Goal: Communication & Community: Answer question/provide support

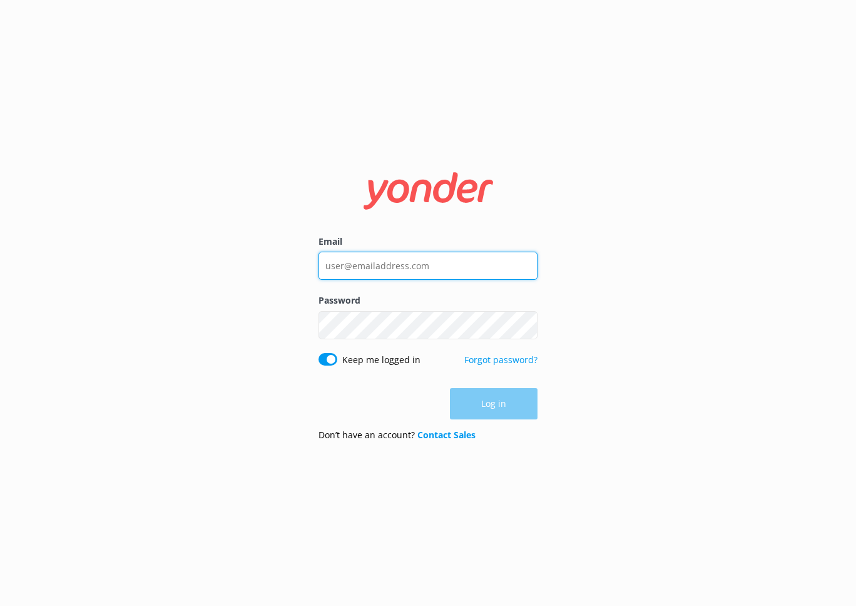
type input "[PERSON_NAME][EMAIL_ADDRESS][DOMAIN_NAME]"
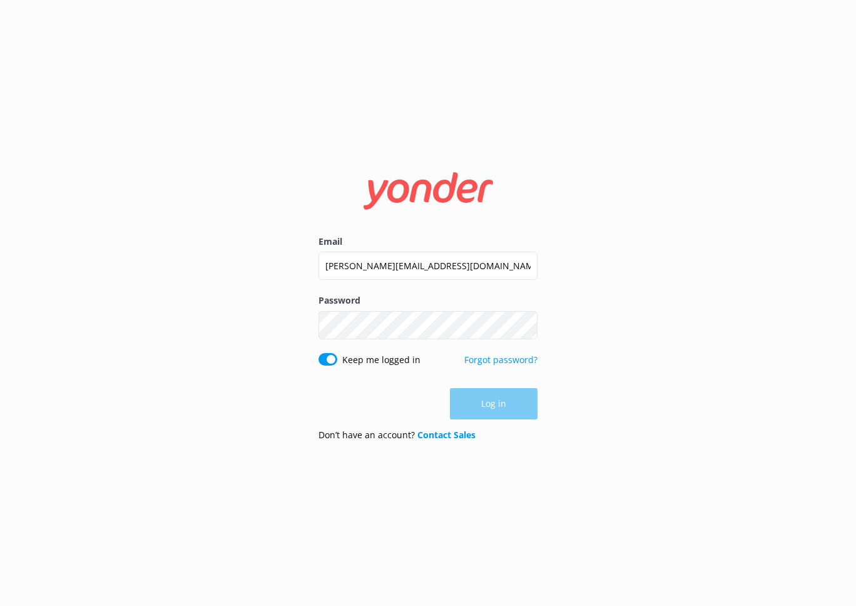
click at [486, 393] on div "Log in" at bounding box center [428, 403] width 219 height 31
click at [498, 405] on button "Log in" at bounding box center [494, 404] width 88 height 31
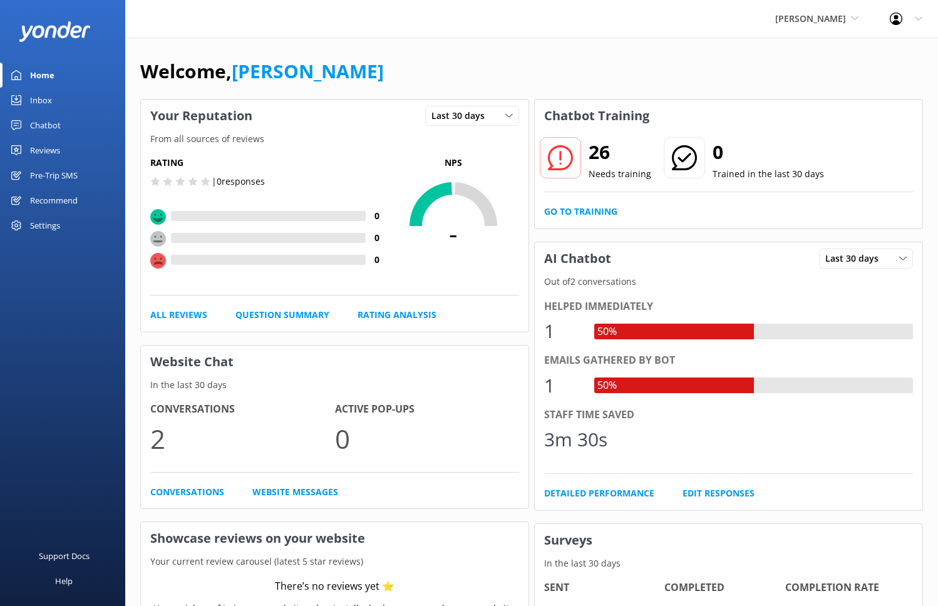
click at [796, 26] on div "Yonder Zipline Yonder Zipline Yonder demo Yonder Luxury Suites Yonder Holiday P…" at bounding box center [816, 19] width 115 height 38
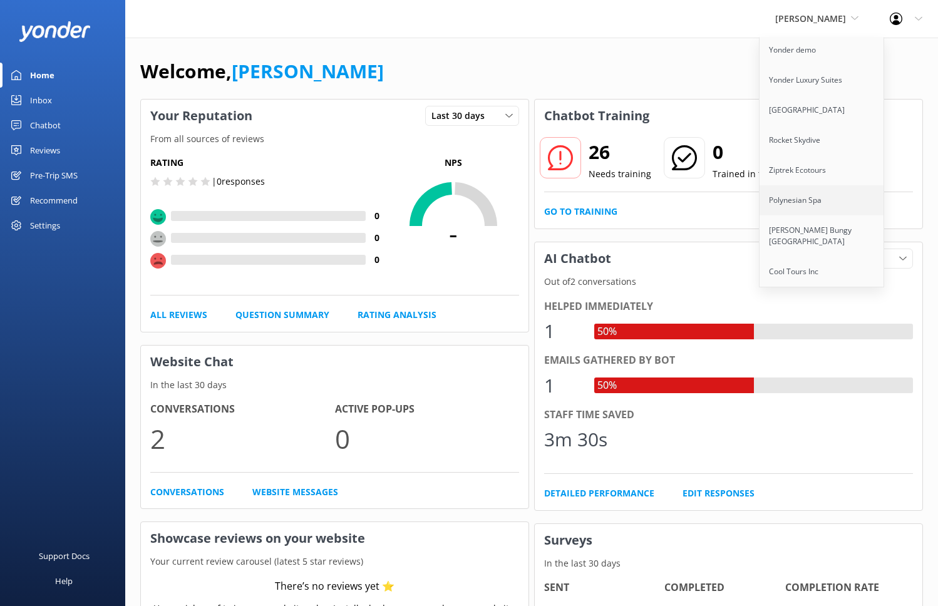
scroll to position [31, 0]
click at [803, 269] on link "Cool Tours Inc" at bounding box center [821, 273] width 125 height 30
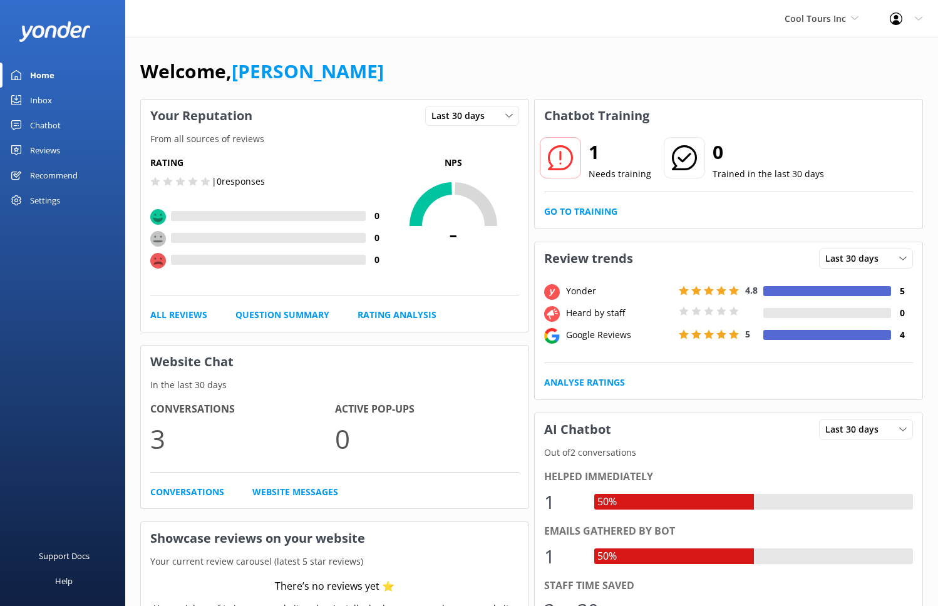
click at [47, 155] on div "Reviews" at bounding box center [45, 150] width 30 height 25
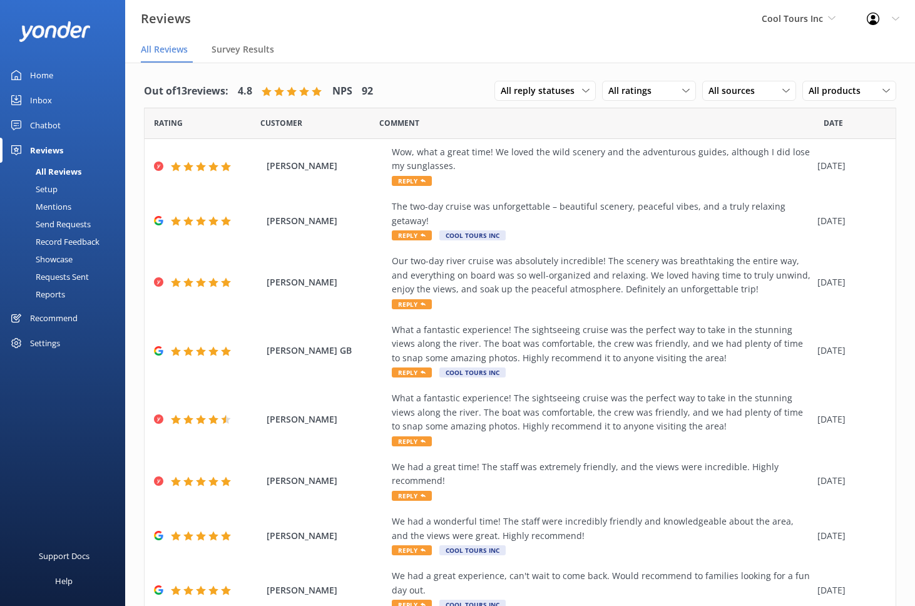
click at [449, 69] on div "Out of 13 reviews: 4.8 NPS 92 All reply statuses All reply statuses Needs a rep…" at bounding box center [520, 415] width 790 height 704
click at [746, 95] on span "All sources" at bounding box center [736, 91] width 54 height 14
click at [821, 85] on span "All products" at bounding box center [838, 91] width 59 height 14
click at [53, 279] on div "Requests Sent" at bounding box center [48, 277] width 81 height 18
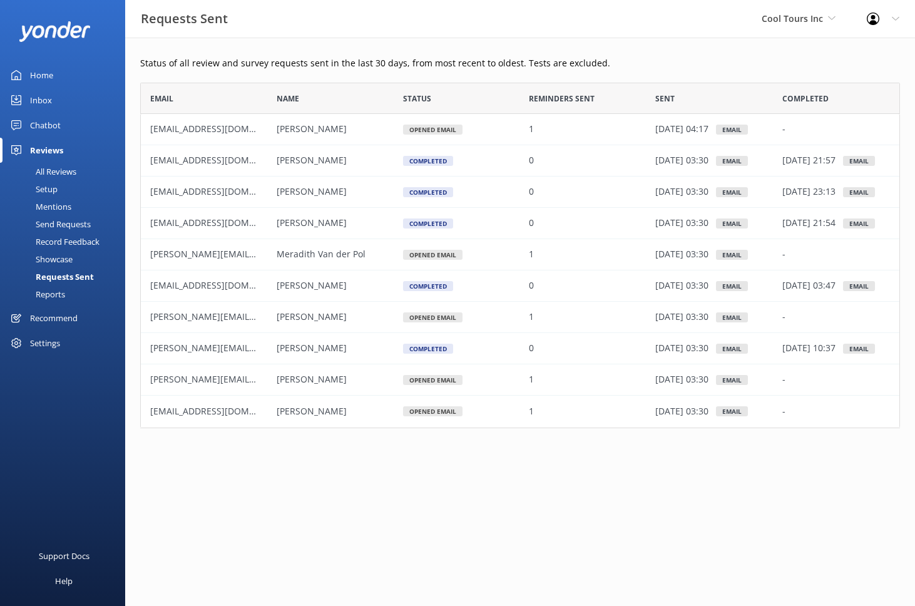
scroll to position [346, 760]
click at [56, 294] on div "Reports" at bounding box center [37, 294] width 58 height 18
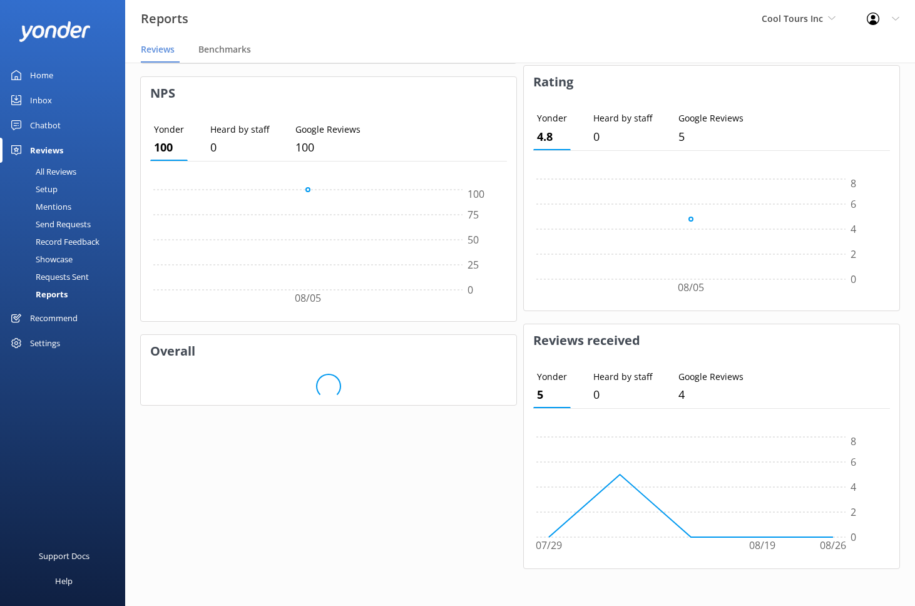
scroll to position [367, 0]
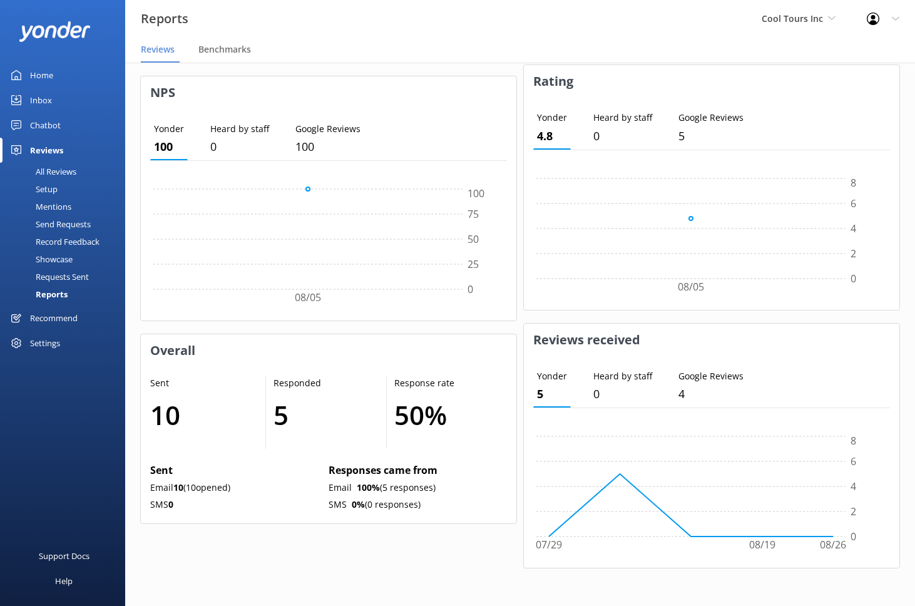
click at [530, 53] on nav "Reviews Benchmarks" at bounding box center [520, 50] width 790 height 25
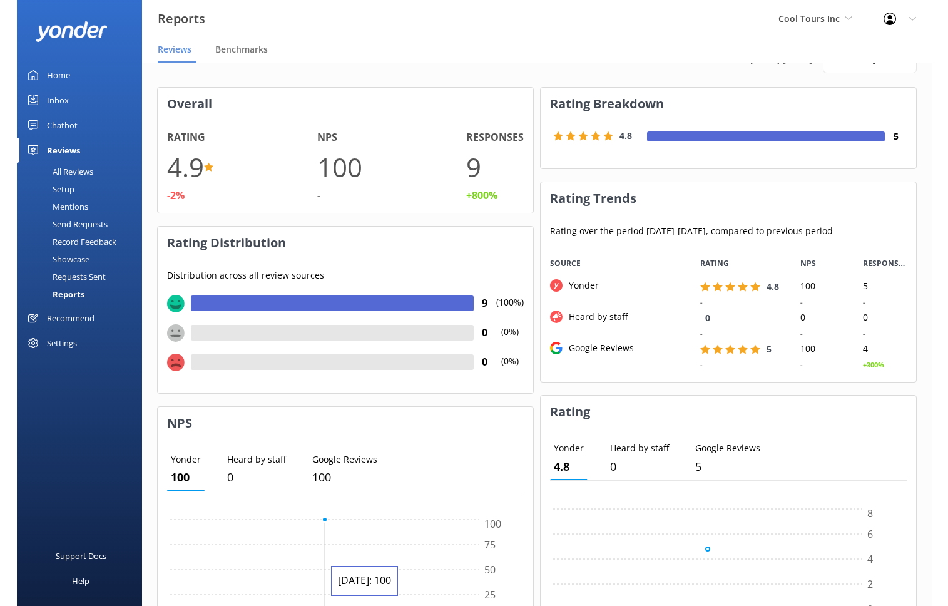
scroll to position [0, 0]
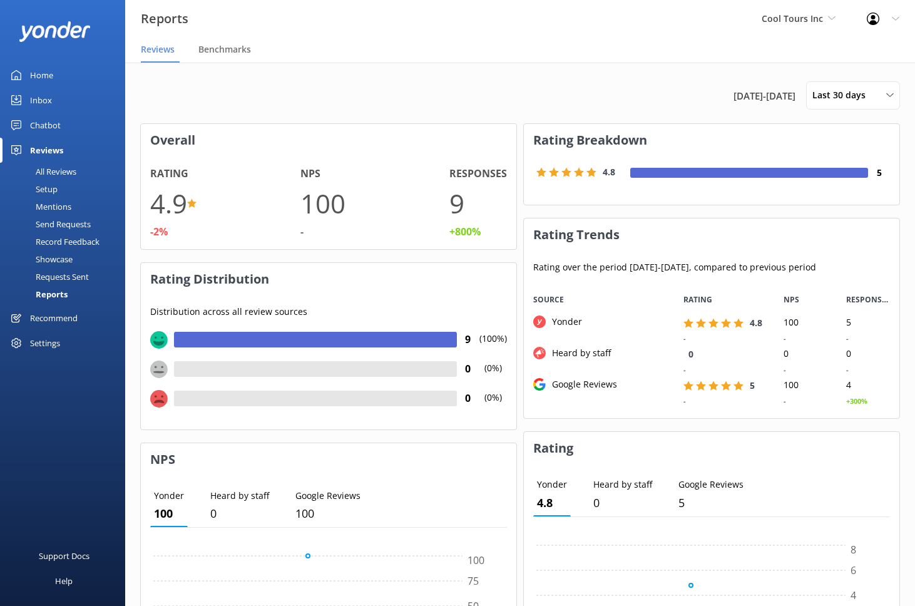
click at [53, 194] on div "Setup" at bounding box center [33, 189] width 50 height 18
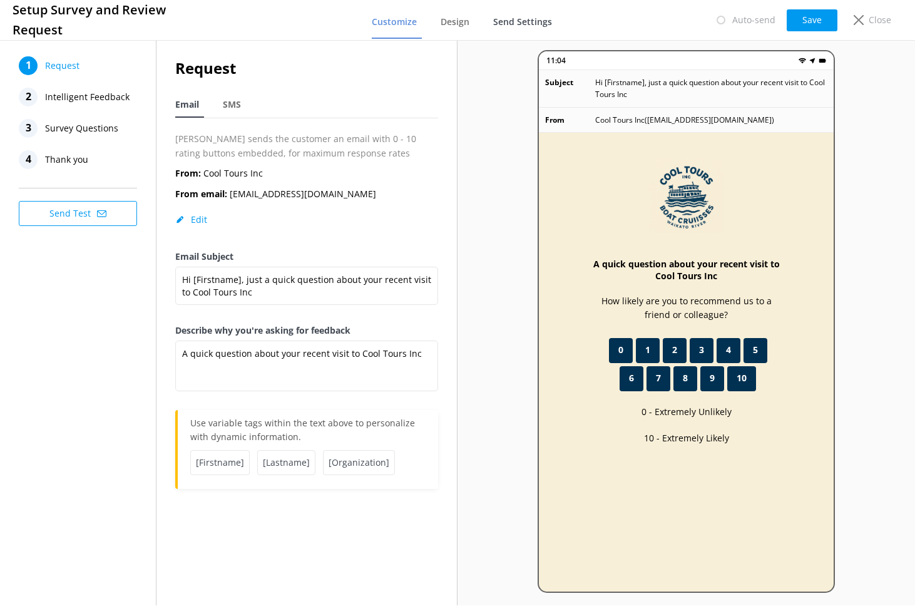
click at [520, 27] on link "Send Settings" at bounding box center [525, 22] width 64 height 33
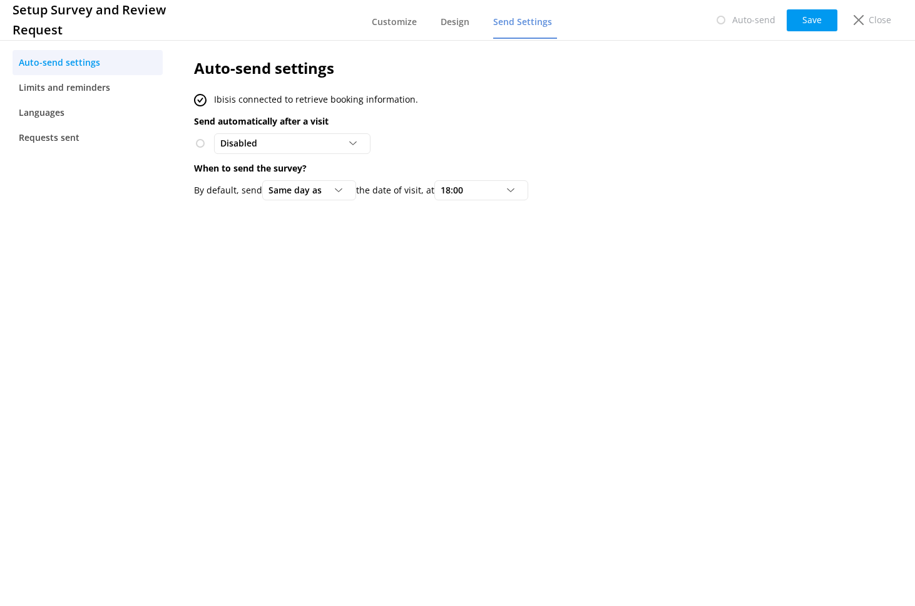
click at [439, 21] on nav "Customize Design Send Settings" at bounding box center [464, 20] width 185 height 38
click at [401, 24] on span "Customize" at bounding box center [394, 22] width 45 height 13
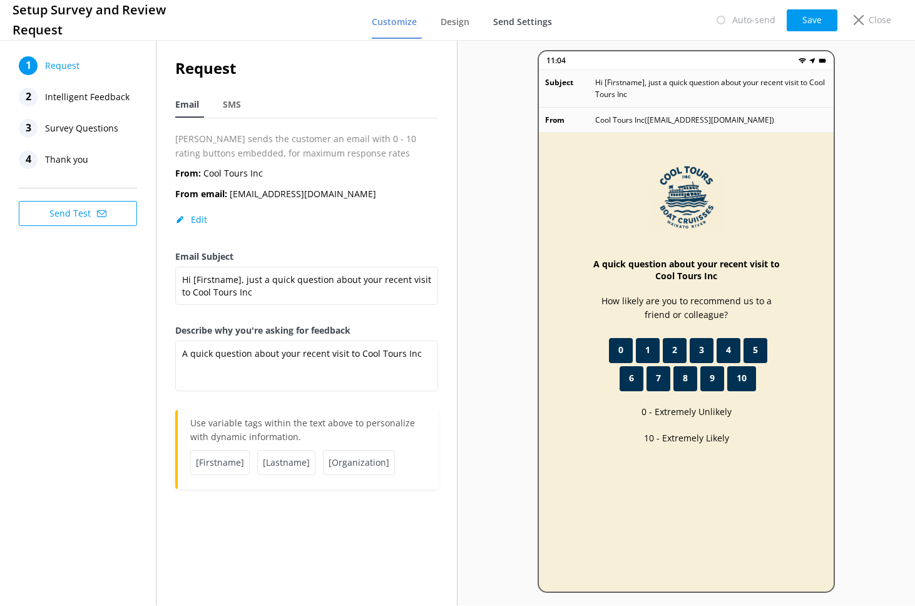
click at [520, 27] on link "Send Settings" at bounding box center [525, 22] width 64 height 33
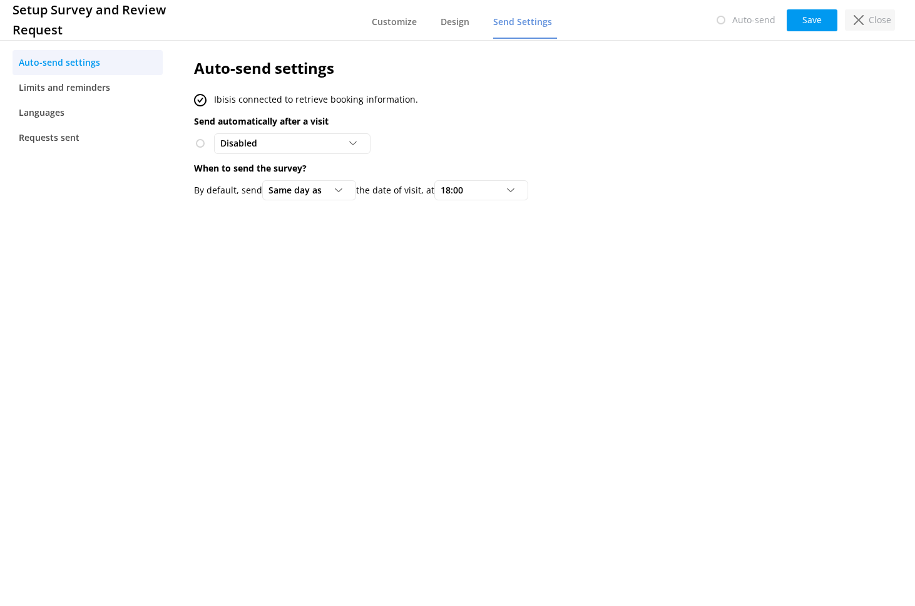
click at [856, 23] on p "Close" at bounding box center [880, 20] width 23 height 14
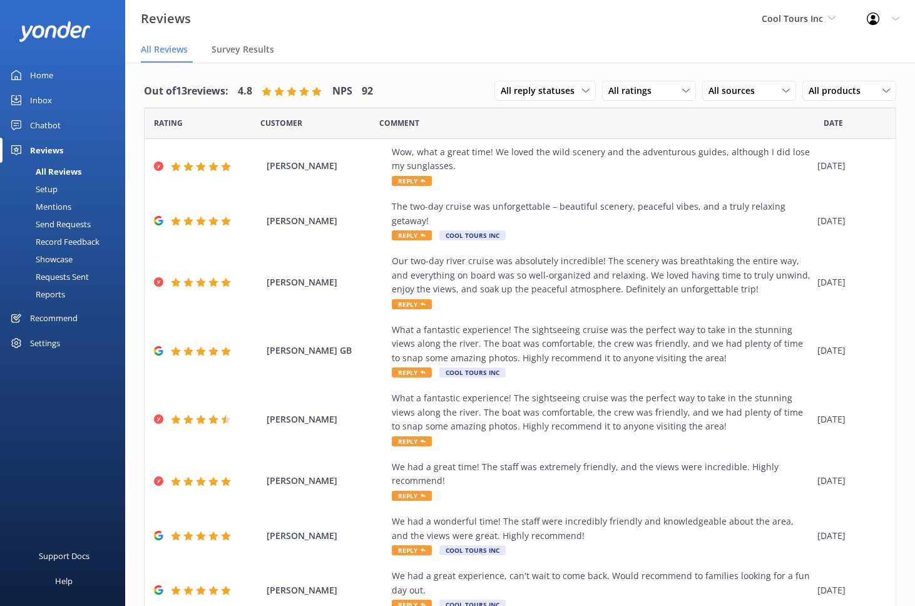
click at [804, 30] on div "Cool Tours Inc Yonder Zipline Yonder demo Yonder Luxury Suites Yonder Holiday P…" at bounding box center [798, 19] width 105 height 38
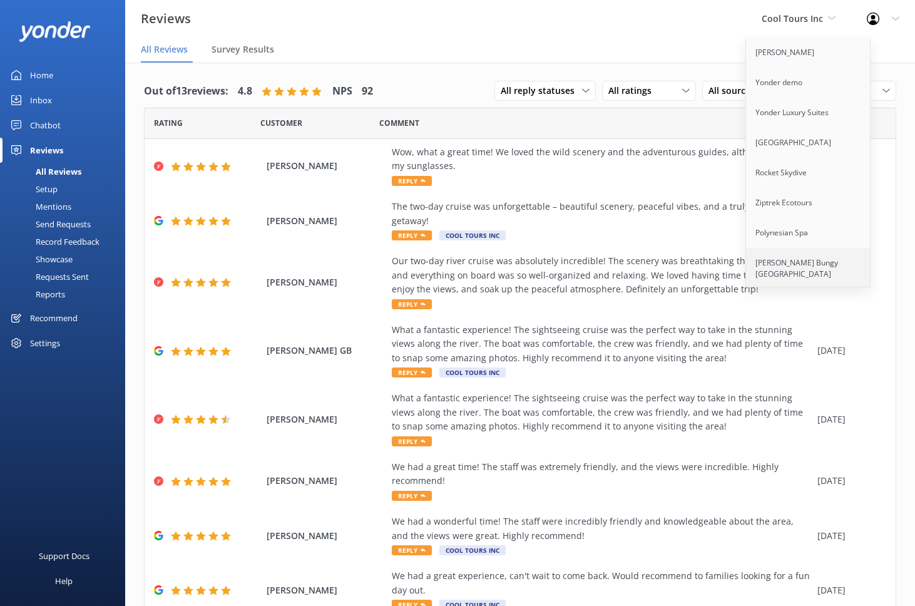
click at [786, 265] on link "[PERSON_NAME] Bungy [GEOGRAPHIC_DATA]" at bounding box center [808, 268] width 125 height 41
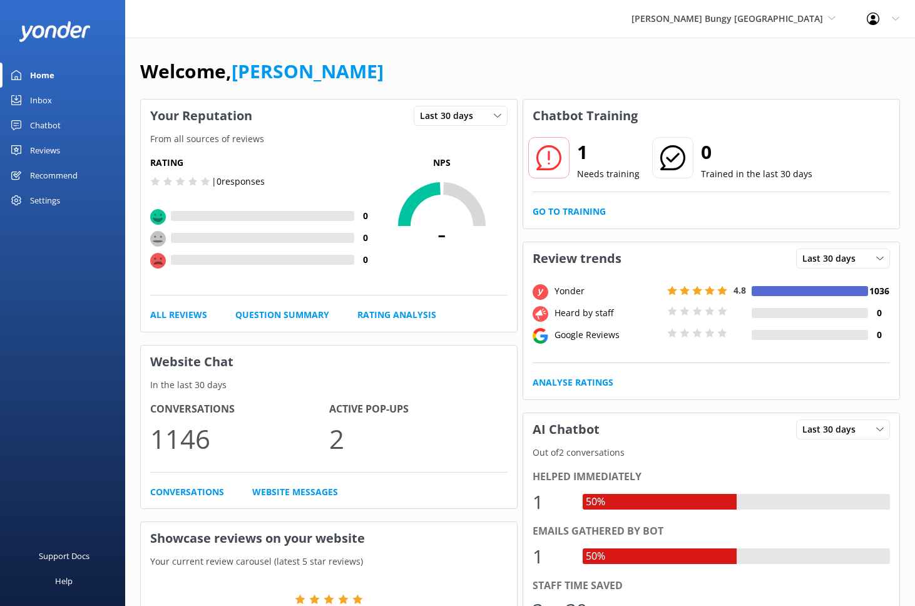
click at [58, 152] on div "Reviews" at bounding box center [45, 150] width 30 height 25
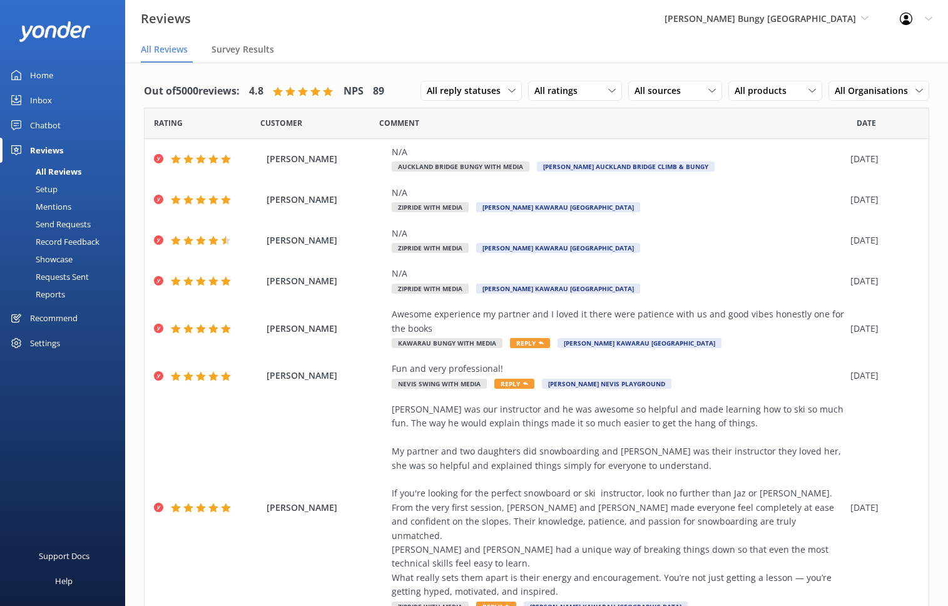
click at [54, 342] on div "Settings" at bounding box center [45, 343] width 30 height 25
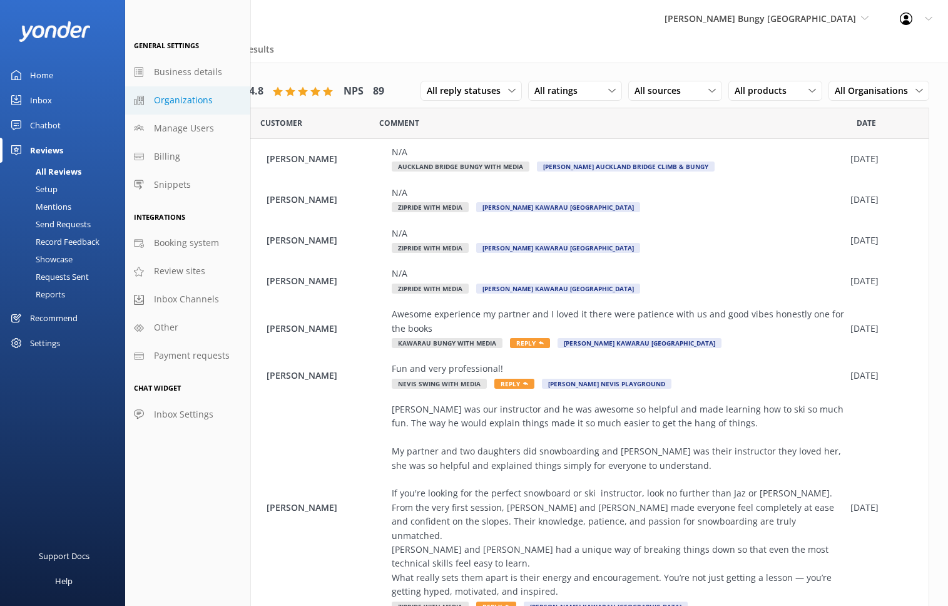
click at [199, 108] on link "Organizations" at bounding box center [187, 100] width 125 height 28
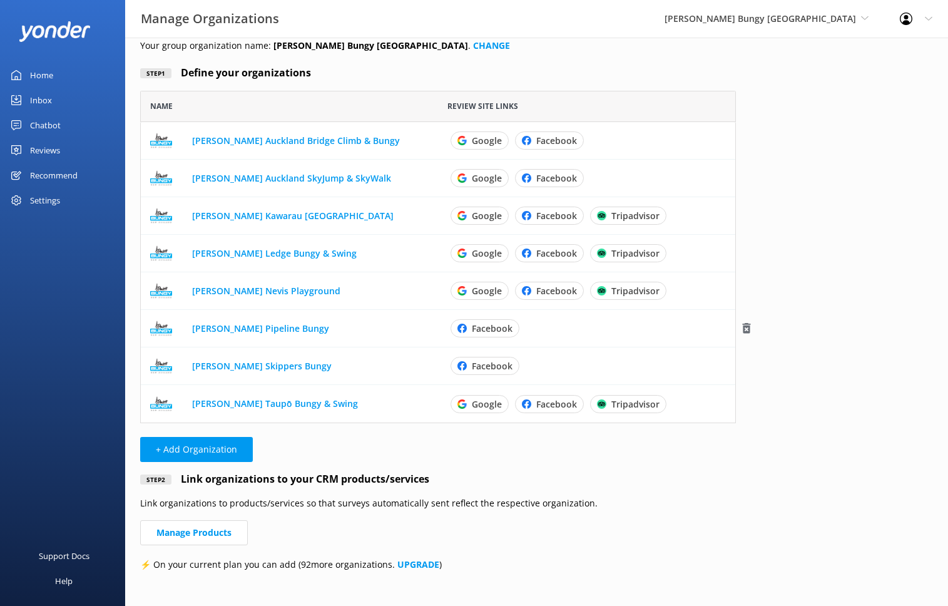
scroll to position [61, 0]
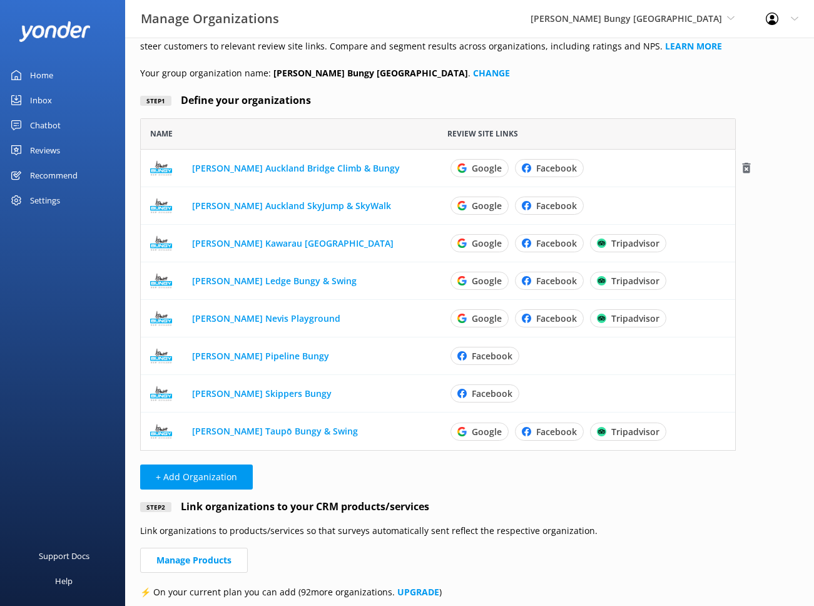
scroll to position [29, 0]
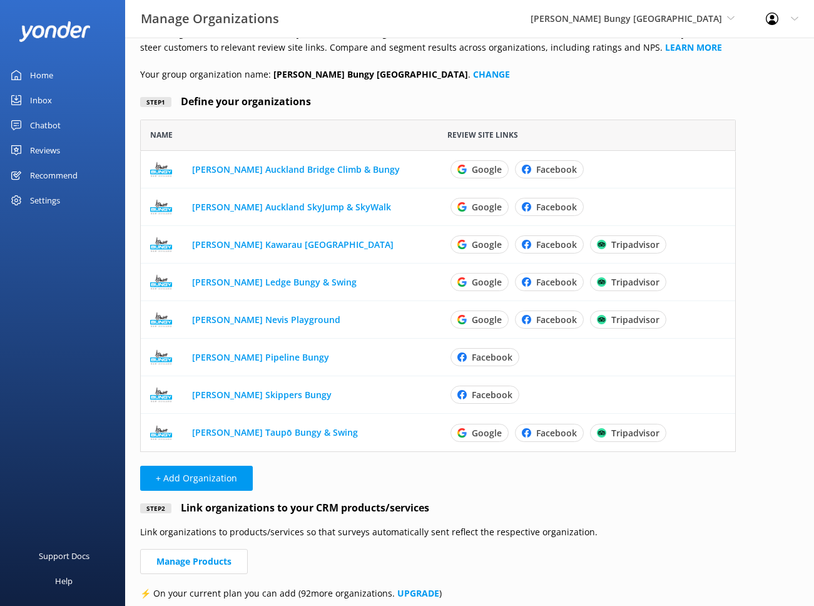
click at [421, 110] on div "Step 1 Define your organizations" at bounding box center [438, 102] width 596 height 16
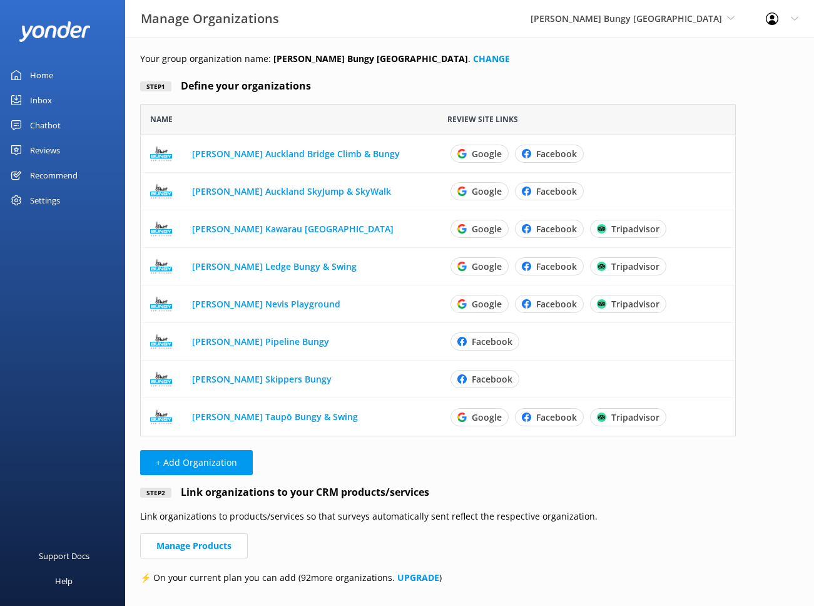
scroll to position [41, 0]
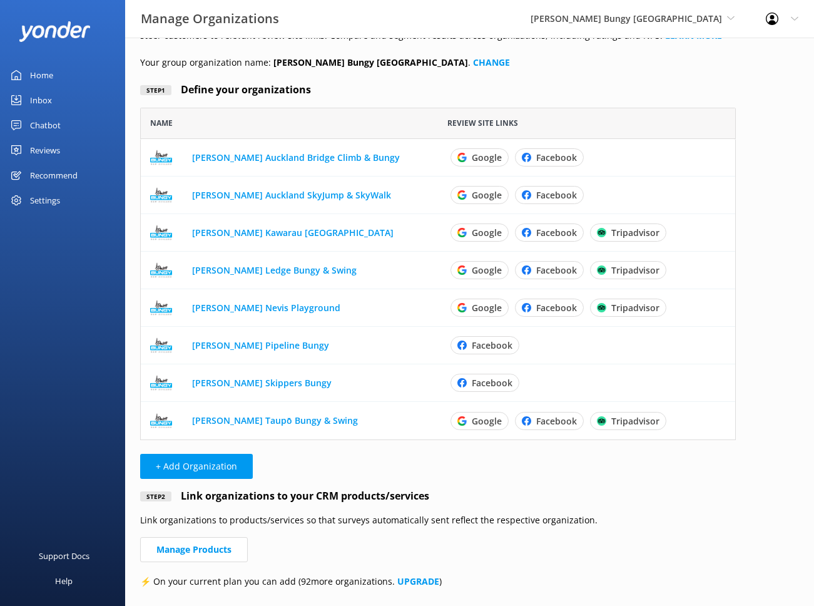
click at [77, 289] on div "Home Inbox Chatbot Content Products Chat Logs Website Widget Pop-up messages Re…" at bounding box center [62, 151] width 125 height 303
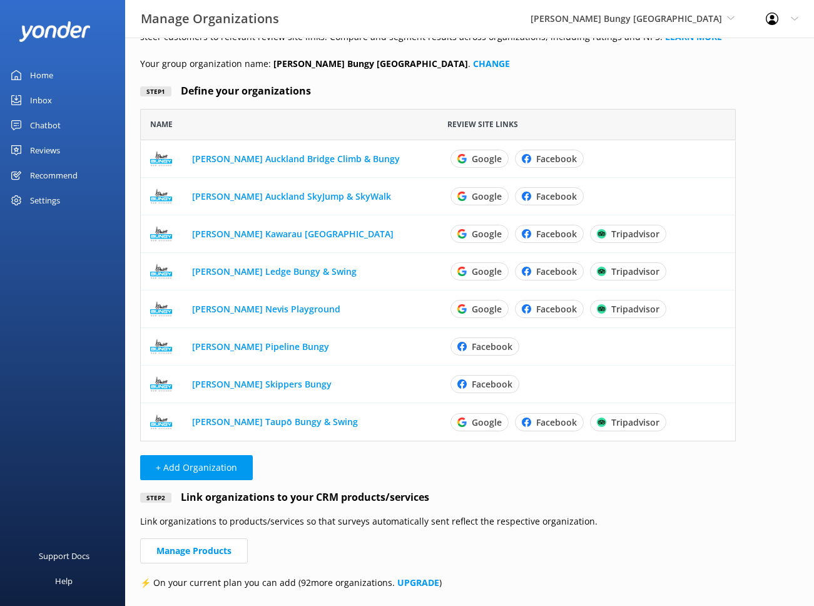
scroll to position [0, 0]
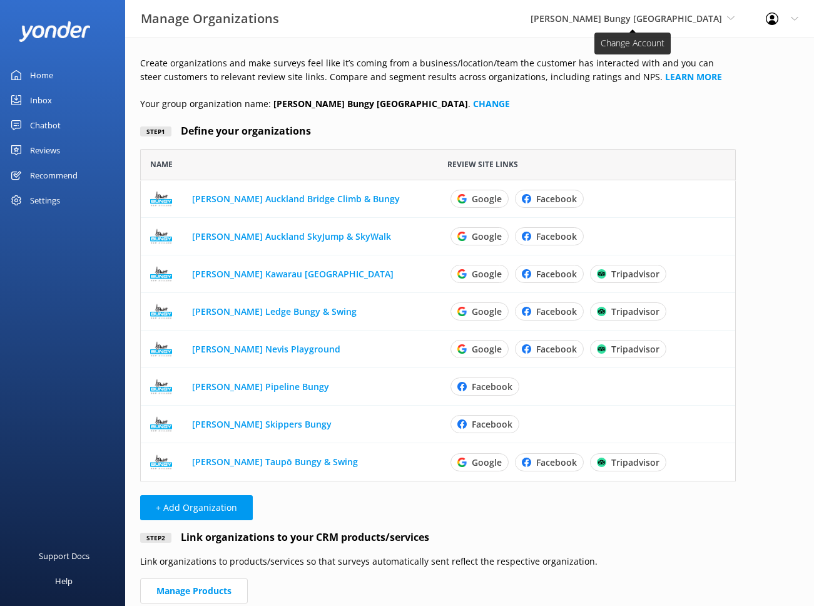
click at [696, 21] on span "[PERSON_NAME] Bungy [GEOGRAPHIC_DATA]" at bounding box center [627, 19] width 192 height 12
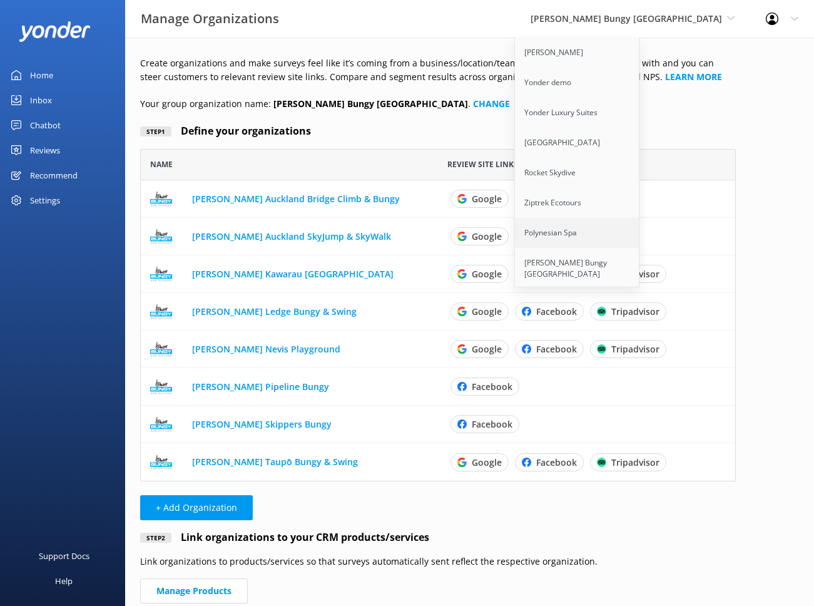
scroll to position [33, 0]
click at [737, 110] on div "Create organizations and make surveys feel like it’s coming from a business/loc…" at bounding box center [438, 353] width 626 height 630
click at [720, 33] on div "[PERSON_NAME] Bungy [GEOGRAPHIC_DATA] Yonder Zipline Yonder demo Yonder Luxury …" at bounding box center [632, 19] width 235 height 38
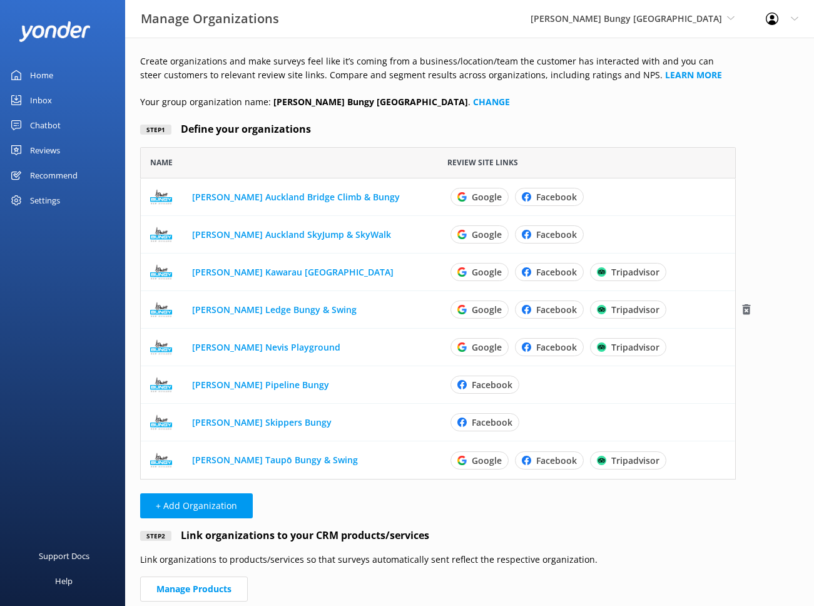
scroll to position [0, 0]
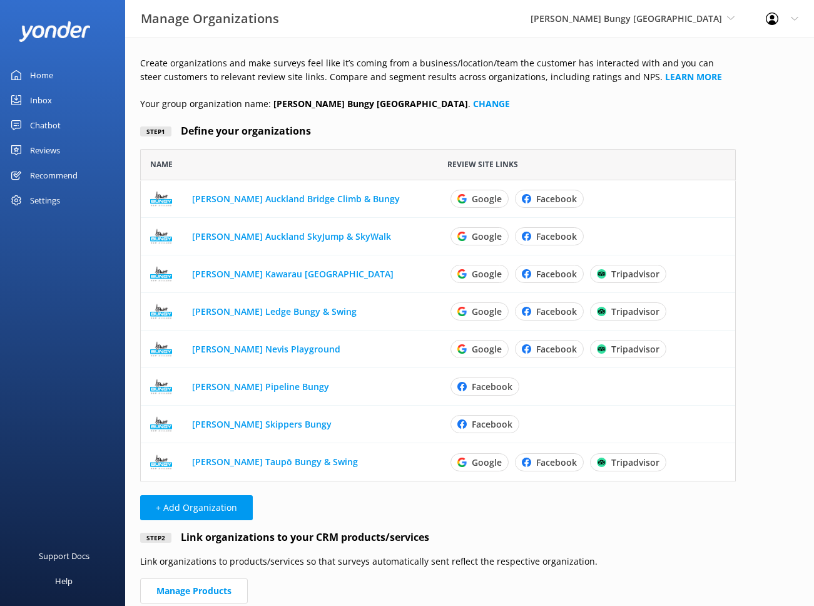
click at [535, 97] on p "Your group organization name: [PERSON_NAME] [GEOGRAPHIC_DATA] . CHANGE" at bounding box center [438, 104] width 596 height 14
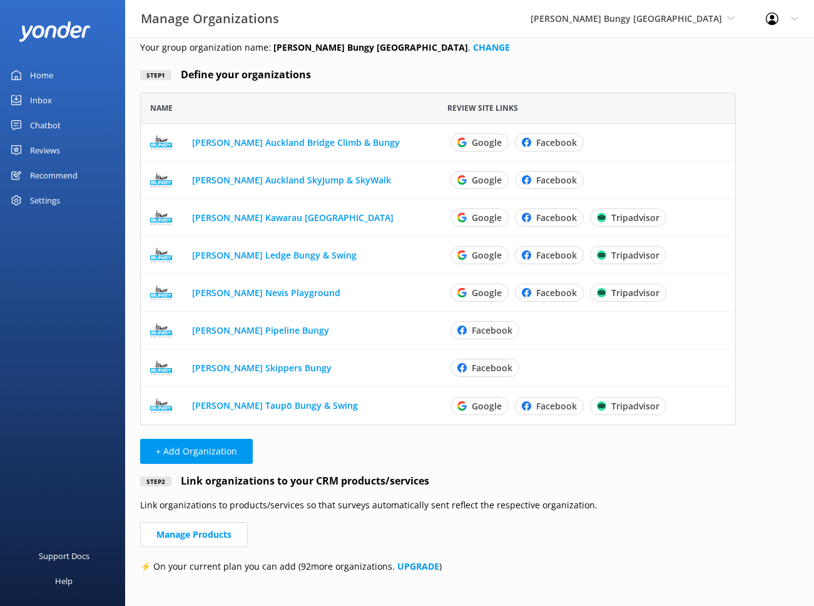
scroll to position [52, 0]
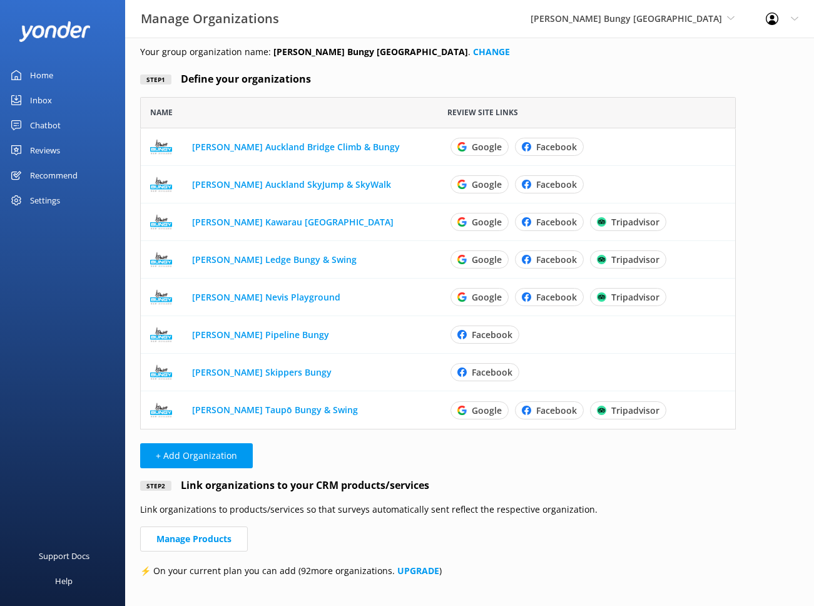
click at [644, 33] on div "[PERSON_NAME] Bungy [GEOGRAPHIC_DATA] Yonder Zipline Yonder demo Yonder Luxury …" at bounding box center [632, 19] width 235 height 38
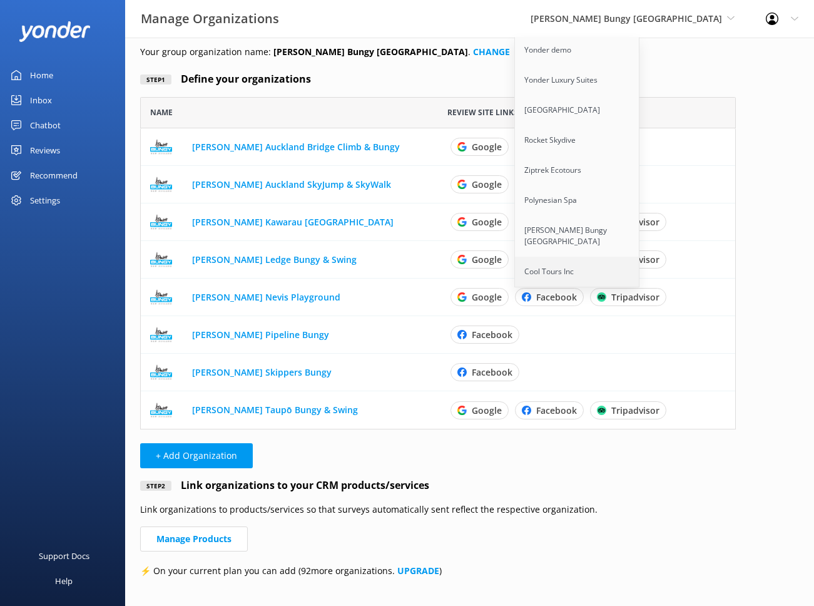
click at [624, 262] on link "Cool Tours Inc" at bounding box center [577, 272] width 125 height 30
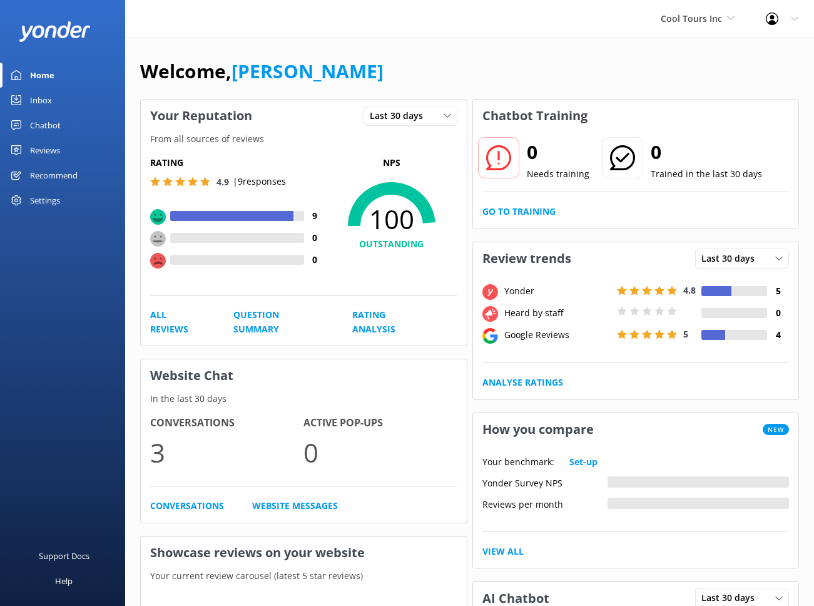
click at [56, 129] on div "Chatbot" at bounding box center [45, 125] width 31 height 25
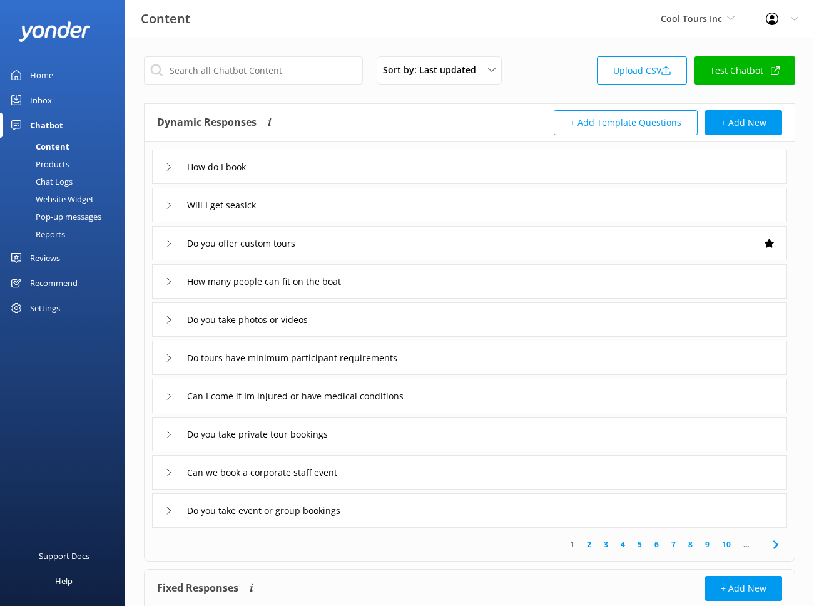
click at [52, 232] on div "Reports" at bounding box center [37, 234] width 58 height 18
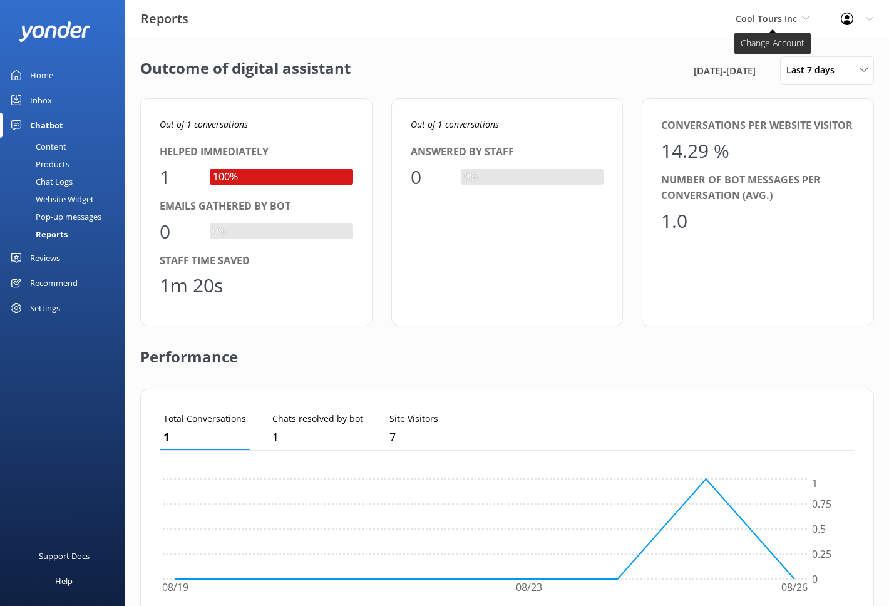
click at [762, 14] on span "Cool Tours Inc" at bounding box center [766, 19] width 61 height 12
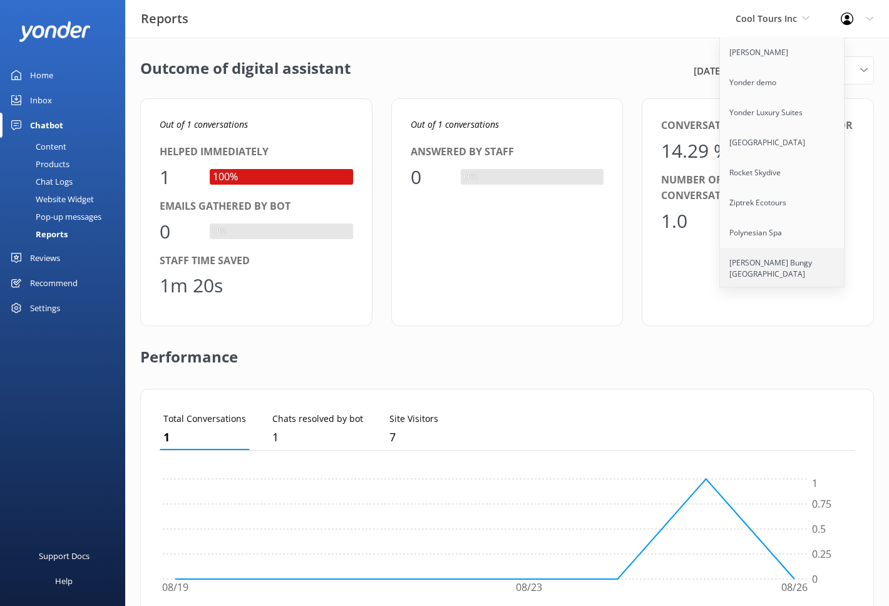
click at [750, 257] on link "[PERSON_NAME] Bungy [GEOGRAPHIC_DATA]" at bounding box center [782, 268] width 125 height 41
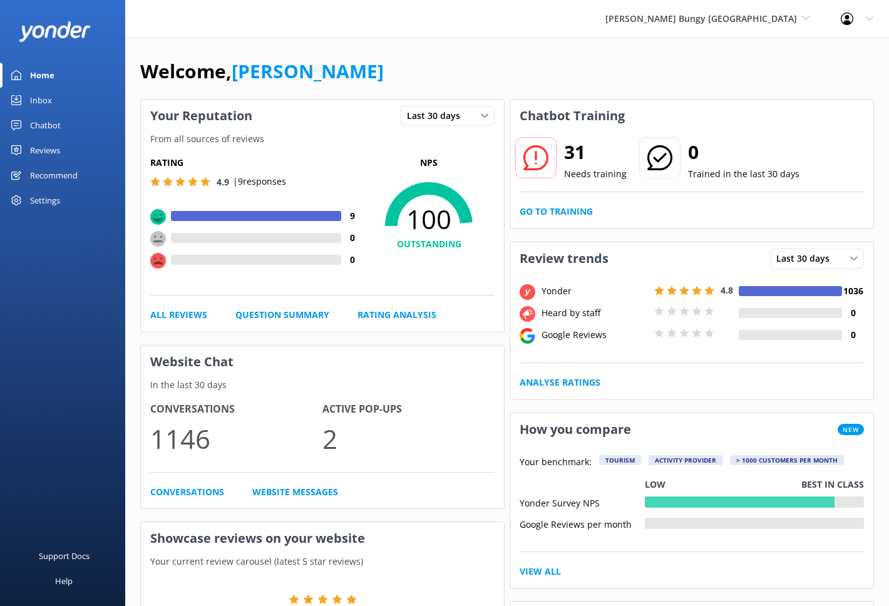
click at [752, 29] on div "[PERSON_NAME] Bungy [GEOGRAPHIC_DATA] Yonder Zipline Yonder demo Yonder Luxury …" at bounding box center [707, 19] width 235 height 38
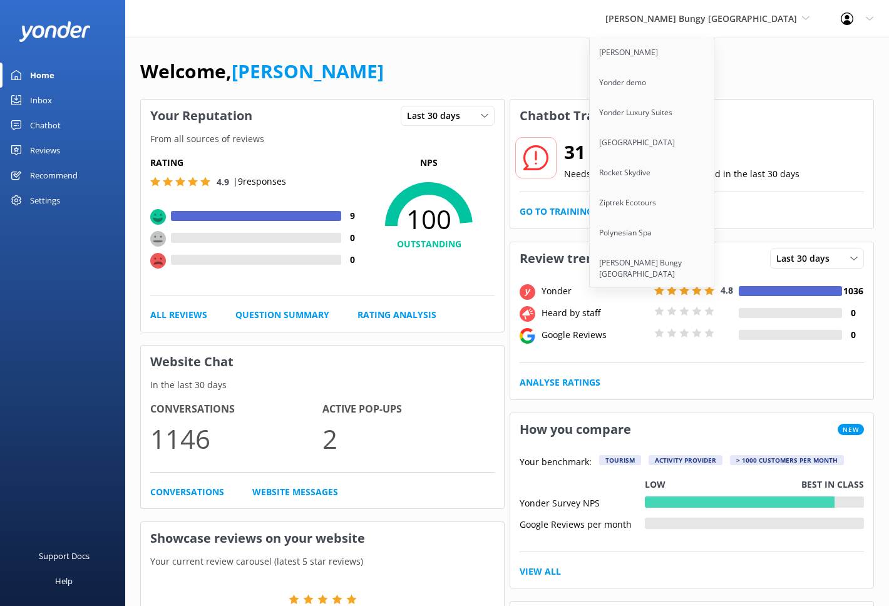
click at [752, 29] on div "[PERSON_NAME] Bungy [GEOGRAPHIC_DATA] Yonder Zipline Yonder demo Yonder Luxury …" at bounding box center [707, 19] width 235 height 38
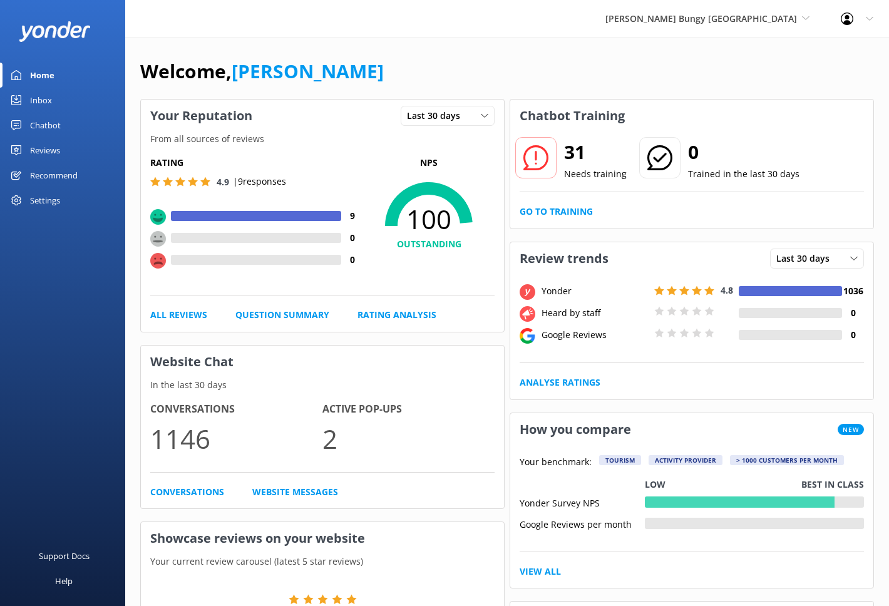
click at [62, 124] on link "Chatbot" at bounding box center [62, 125] width 125 height 25
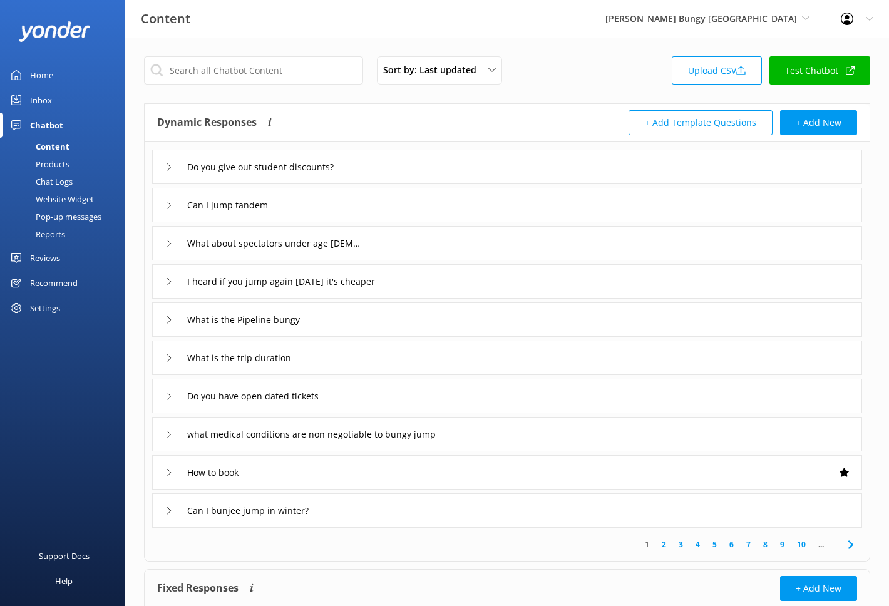
click at [61, 232] on div "Reports" at bounding box center [37, 234] width 58 height 18
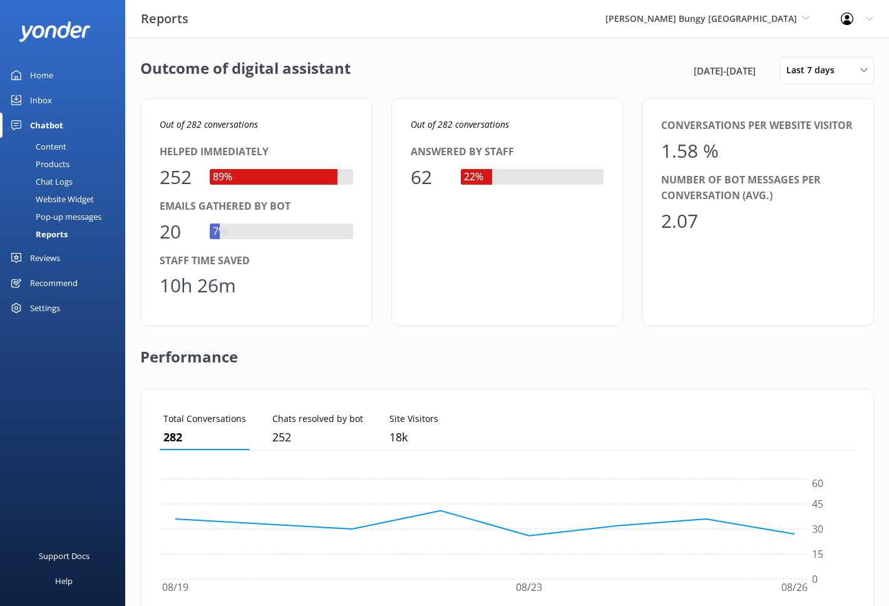
click at [528, 56] on div "Outcome of digital assistant [DATE] - [DATE] Last 7 days Last 7 days Last 30 da…" at bounding box center [507, 70] width 734 height 28
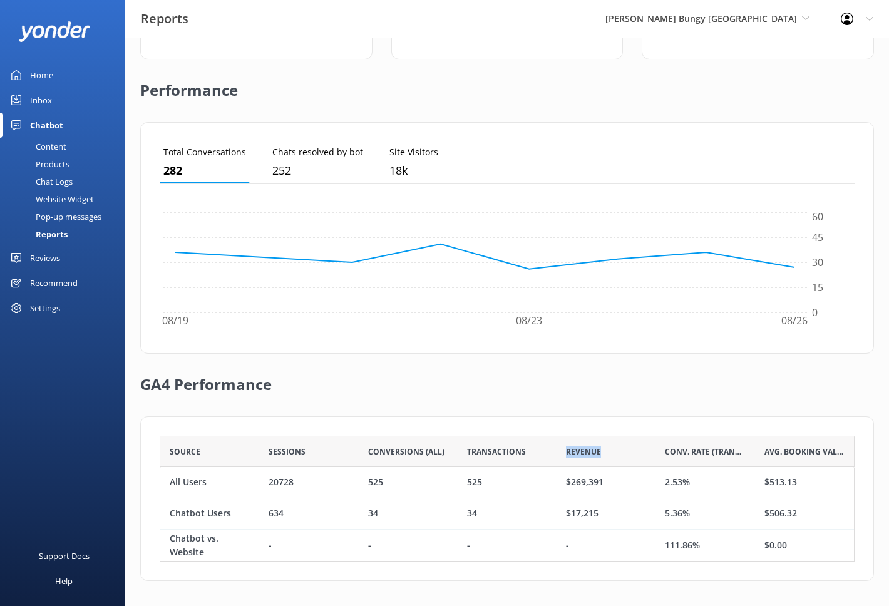
drag, startPoint x: 603, startPoint y: 457, endPoint x: 505, endPoint y: 457, distance: 97.7
click at [505, 457] on div "Source Sessions Conversions (All) Transactions Revenue Conv. Rate (Transactions…" at bounding box center [507, 451] width 695 height 31
click at [611, 406] on div "GA4 Performance" at bounding box center [507, 385] width 734 height 63
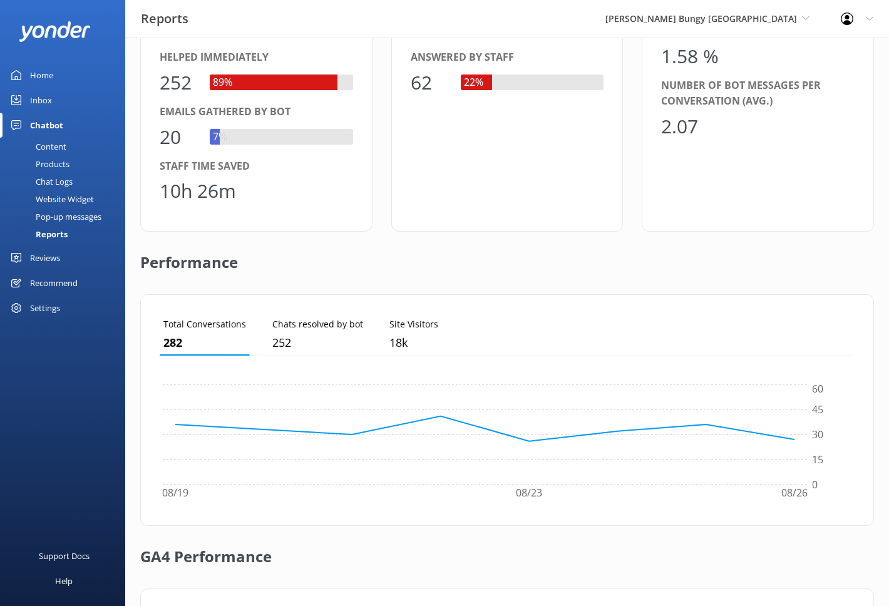
scroll to position [0, 0]
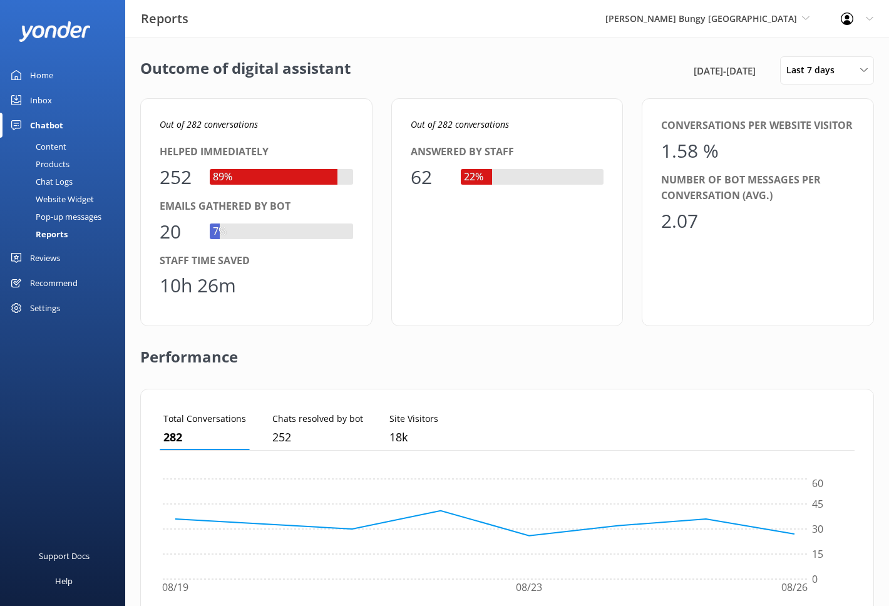
click at [48, 258] on div "Reviews" at bounding box center [45, 257] width 30 height 25
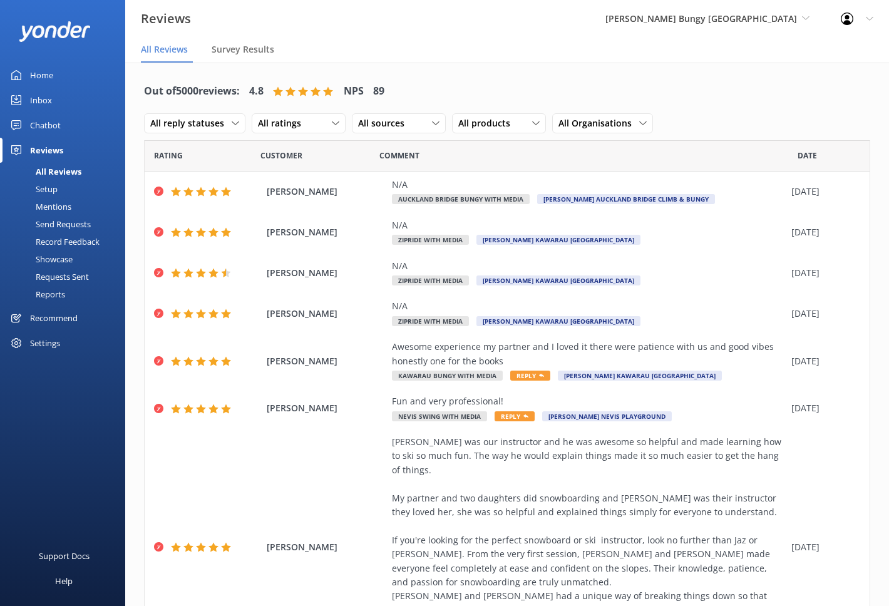
click at [61, 260] on div "Showcase" at bounding box center [40, 259] width 65 height 18
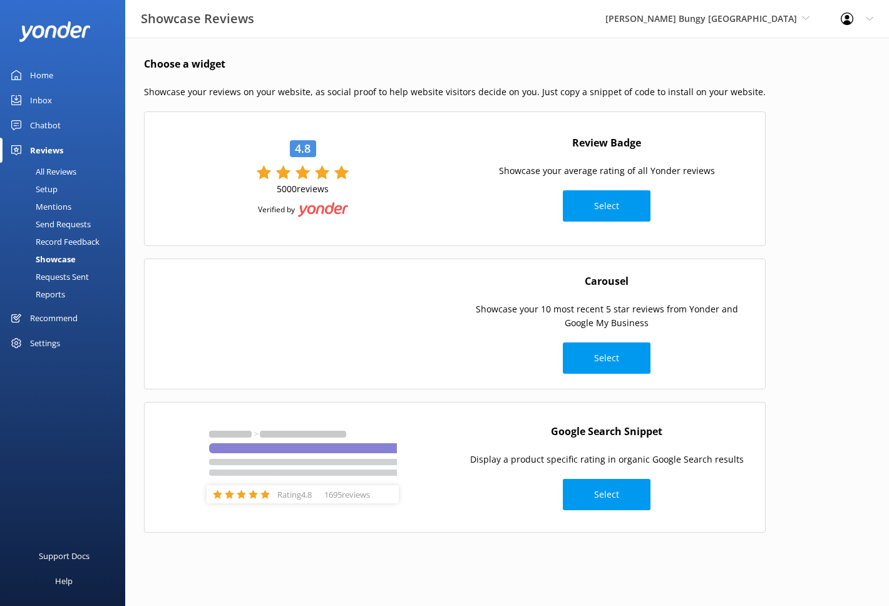
click at [52, 340] on div "Settings" at bounding box center [45, 343] width 30 height 25
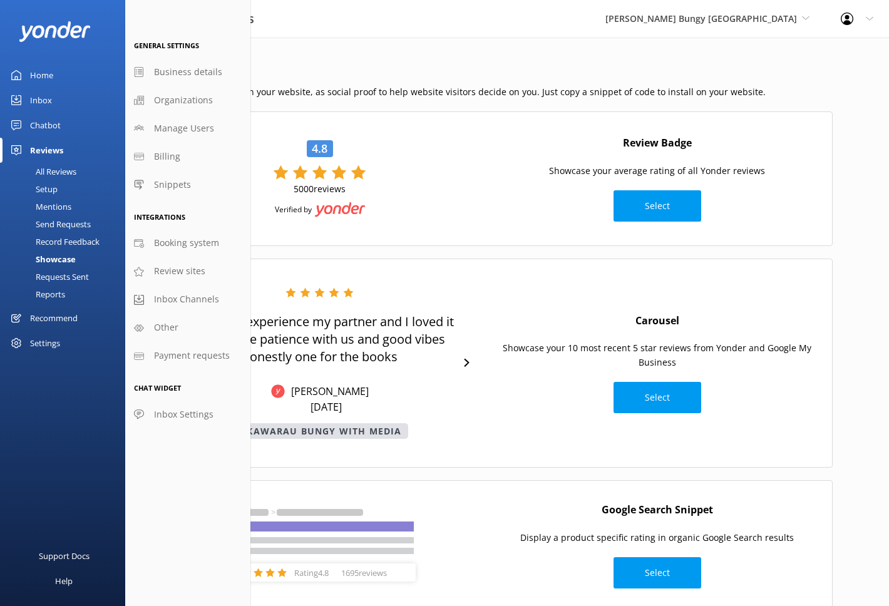
click at [533, 268] on div "Awesome experience my partner and I loved it there were patience with us and go…" at bounding box center [488, 363] width 689 height 209
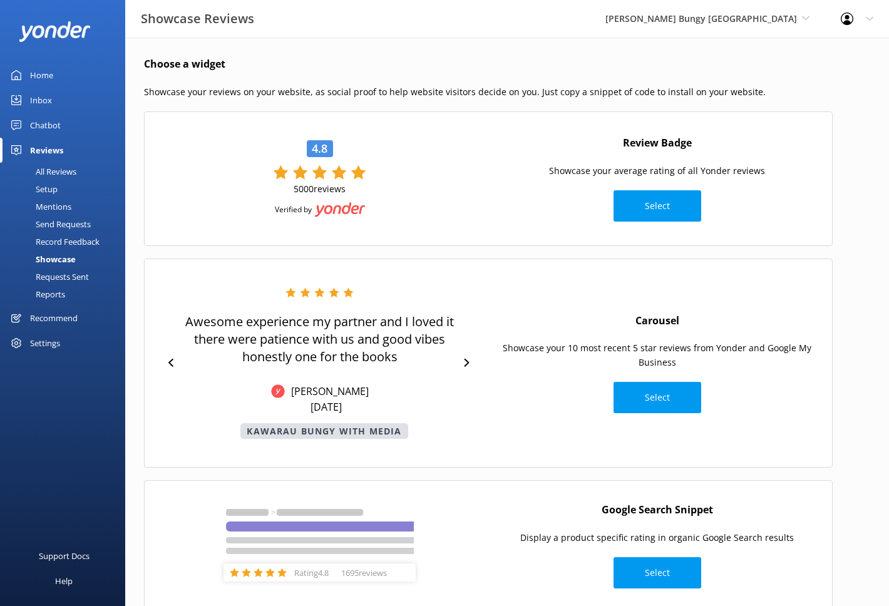
scroll to position [36, 0]
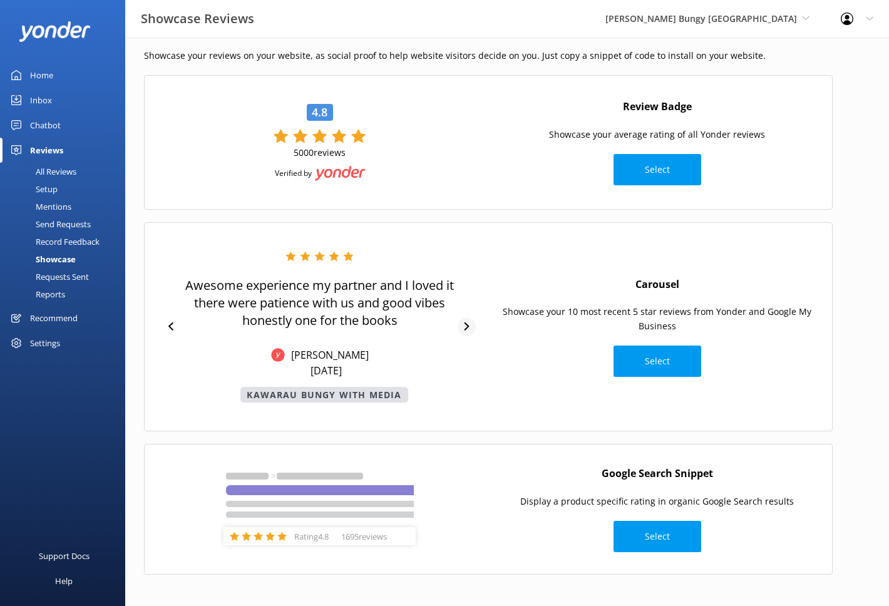
click at [468, 324] on icon at bounding box center [467, 326] width 8 height 8
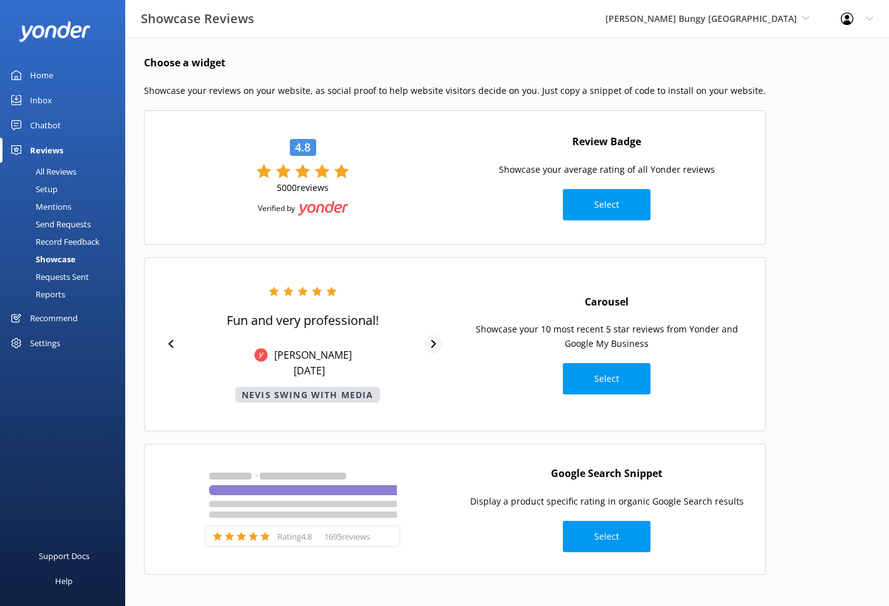
click at [429, 344] on icon at bounding box center [433, 344] width 8 height 8
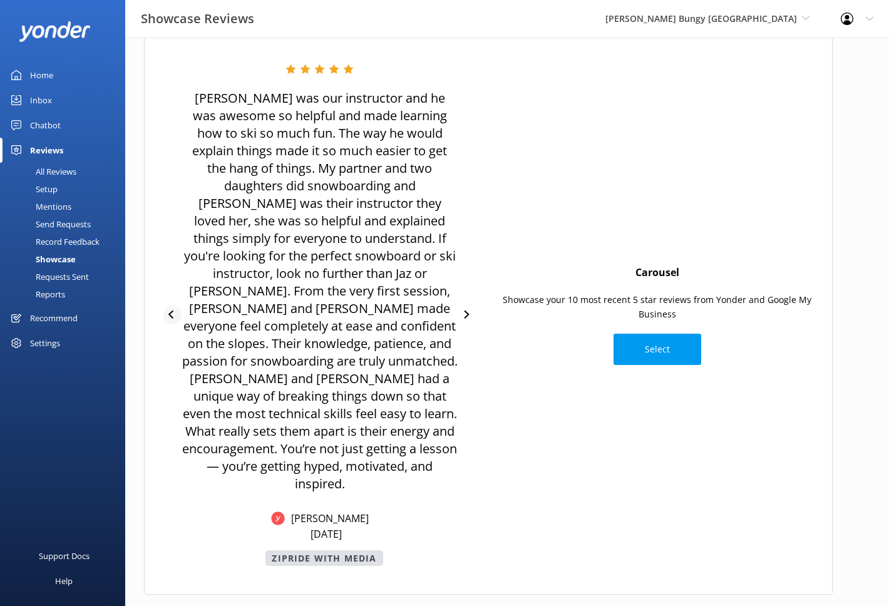
click at [175, 311] on icon at bounding box center [172, 315] width 8 height 8
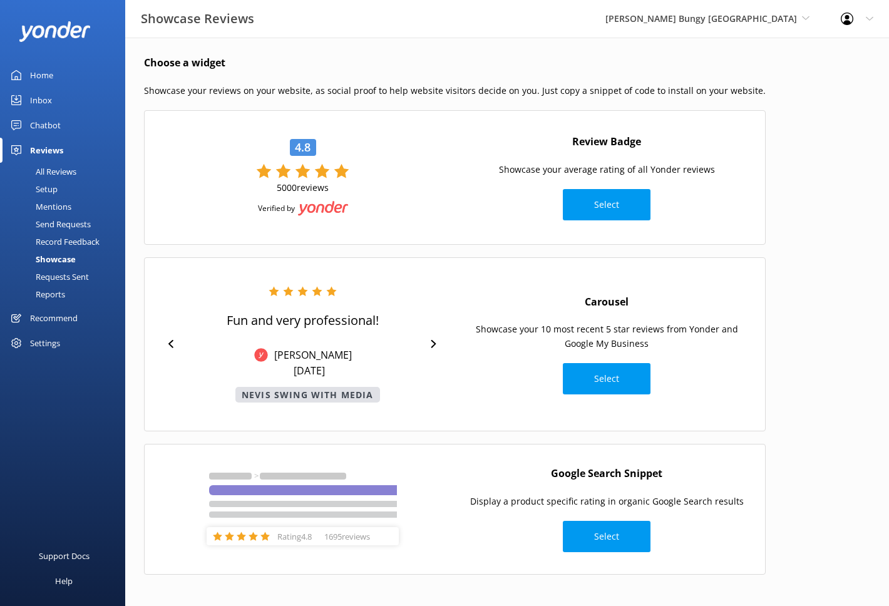
scroll to position [1, 0]
click at [691, 29] on div "[PERSON_NAME] Bungy [GEOGRAPHIC_DATA] Yonder Zipline Yonder demo Yonder Luxury …" at bounding box center [707, 19] width 235 height 38
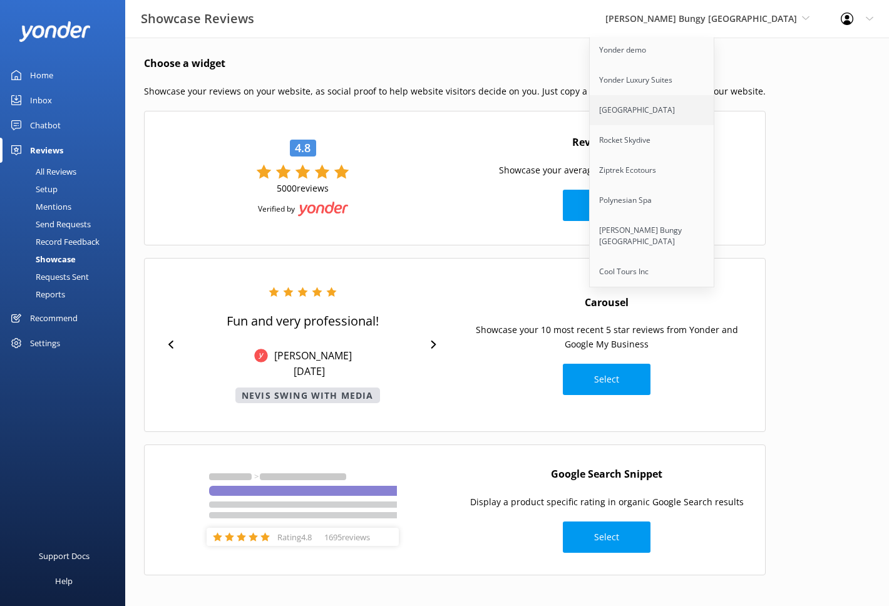
scroll to position [31, 0]
click at [691, 269] on link "Cool Tours Inc" at bounding box center [652, 273] width 125 height 30
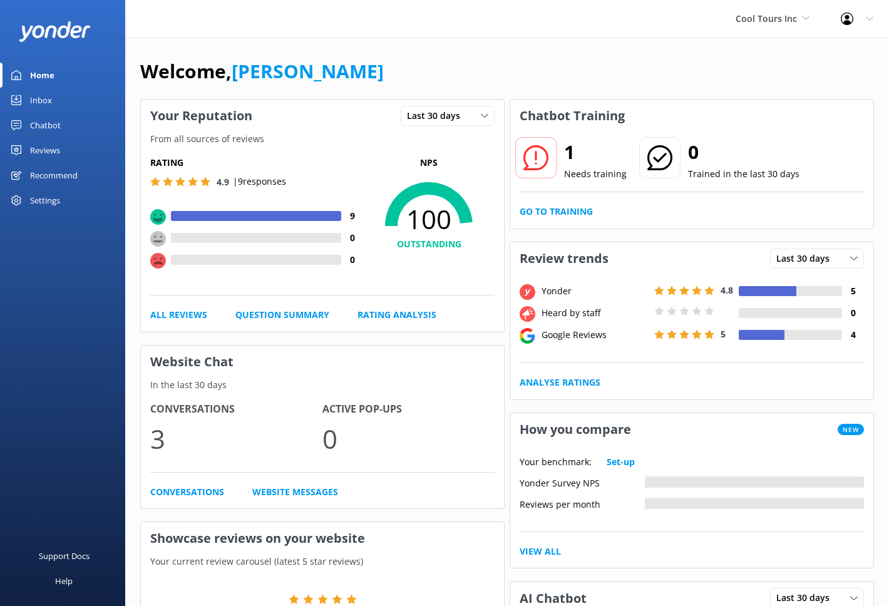
click at [54, 128] on div "Chatbot" at bounding box center [45, 125] width 31 height 25
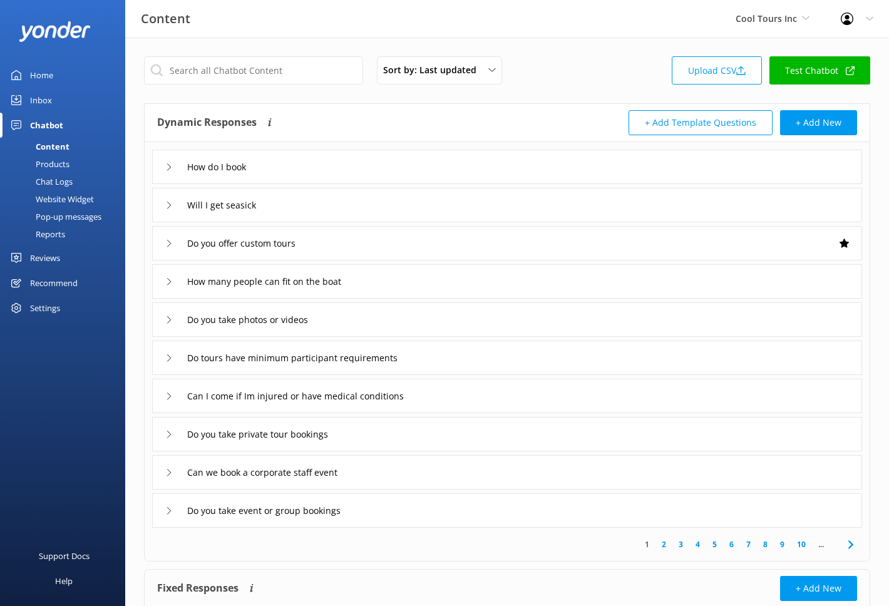
click at [46, 98] on div "Inbox" at bounding box center [41, 100] width 22 height 25
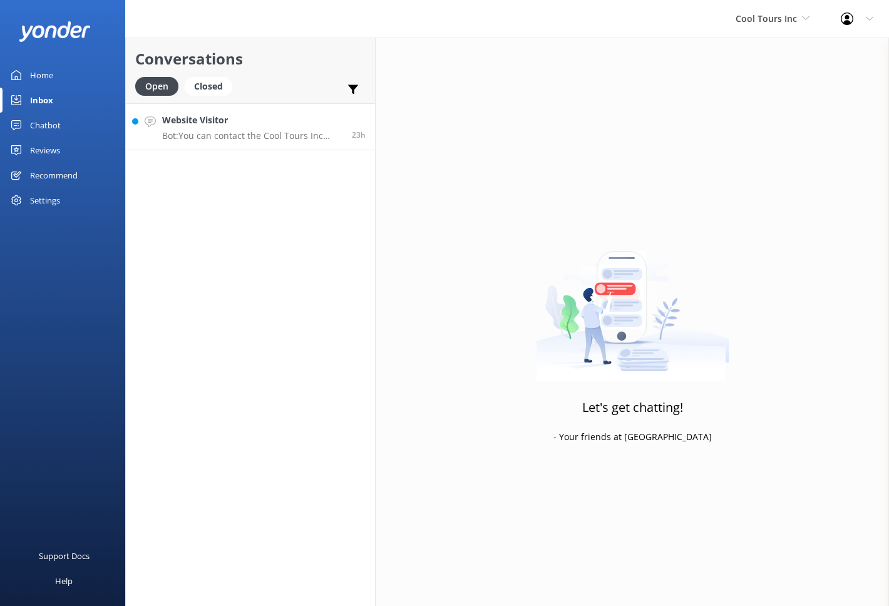
click at [266, 120] on h4 "Website Visitor" at bounding box center [252, 120] width 180 height 14
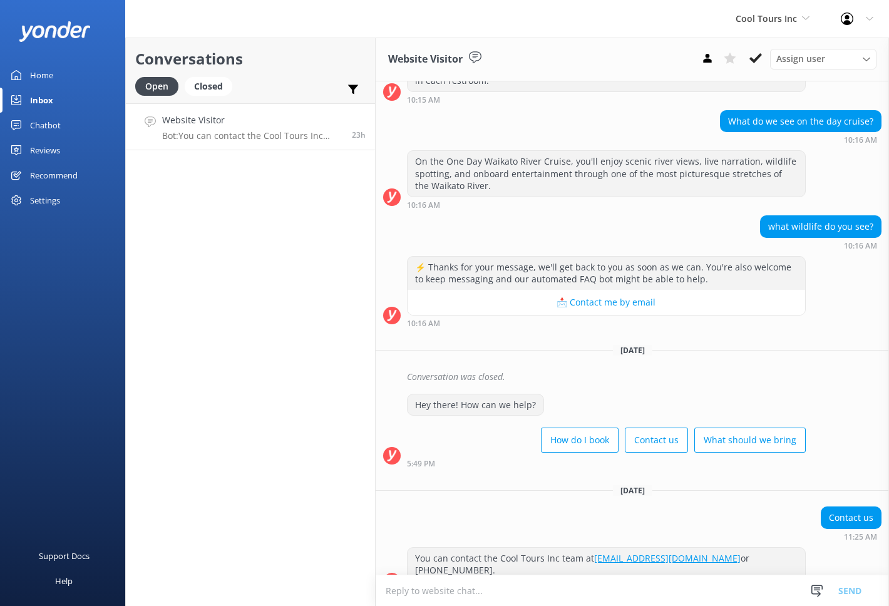
scroll to position [928, 0]
click at [787, 26] on div "Cool Tours Inc Yonder Zipline Yonder demo Yonder Luxury Suites Yonder Holiday P…" at bounding box center [772, 19] width 105 height 38
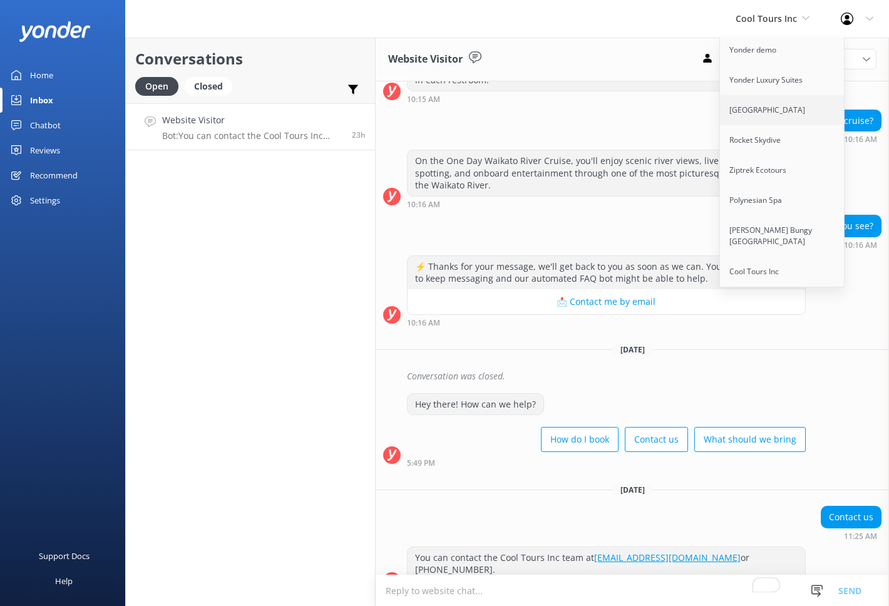
scroll to position [0, 0]
click at [795, 57] on link "[PERSON_NAME]" at bounding box center [782, 53] width 125 height 30
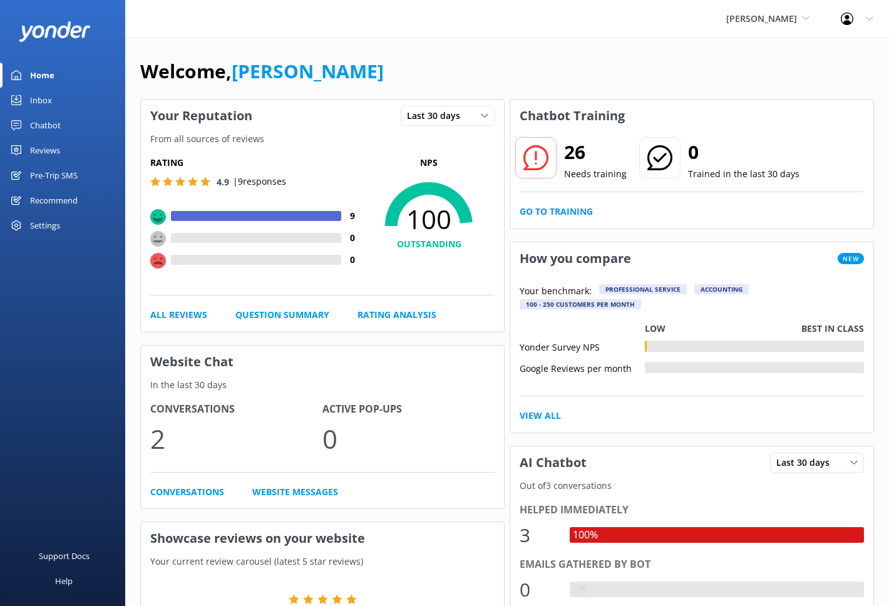
click at [46, 106] on div "Inbox" at bounding box center [41, 100] width 22 height 25
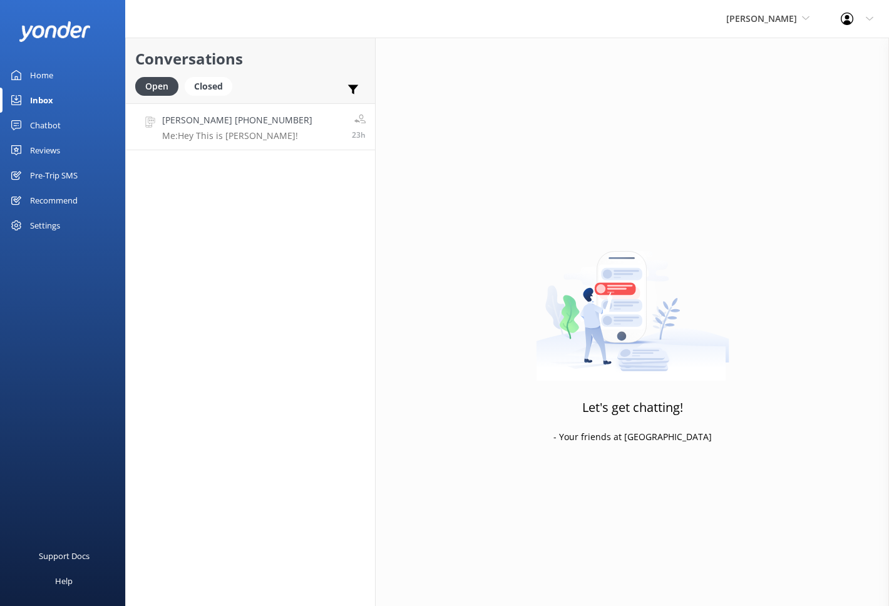
click at [262, 127] on link "[PERSON_NAME] [PHONE_NUMBER] Me: Hey This is [PERSON_NAME]! 23h" at bounding box center [250, 126] width 249 height 47
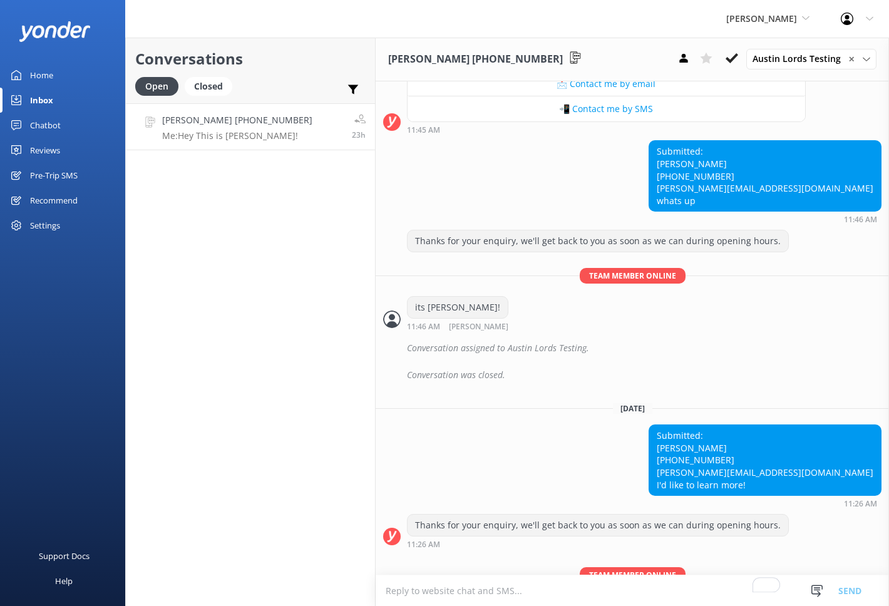
scroll to position [1147, 0]
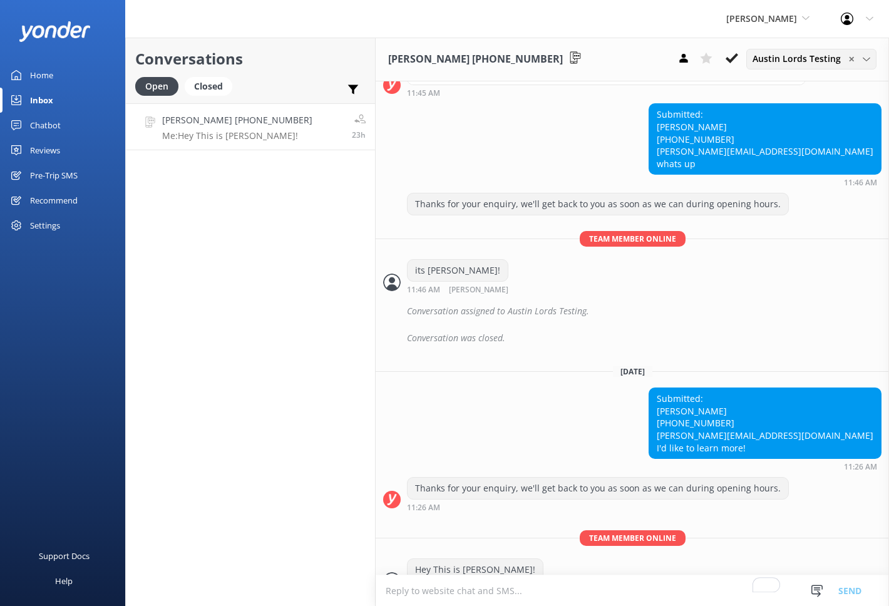
click at [766, 55] on span "Austin Lords Testing" at bounding box center [800, 59] width 96 height 14
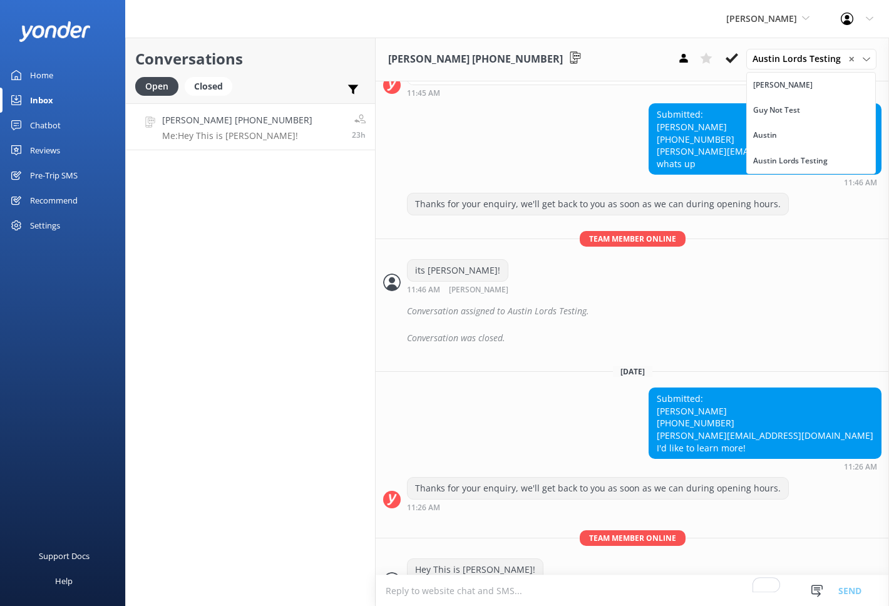
click at [528, 388] on div "Submitted: [PERSON_NAME] [PHONE_NUMBER] [PERSON_NAME][EMAIL_ADDRESS][DOMAIN_NAM…" at bounding box center [632, 429] width 513 height 83
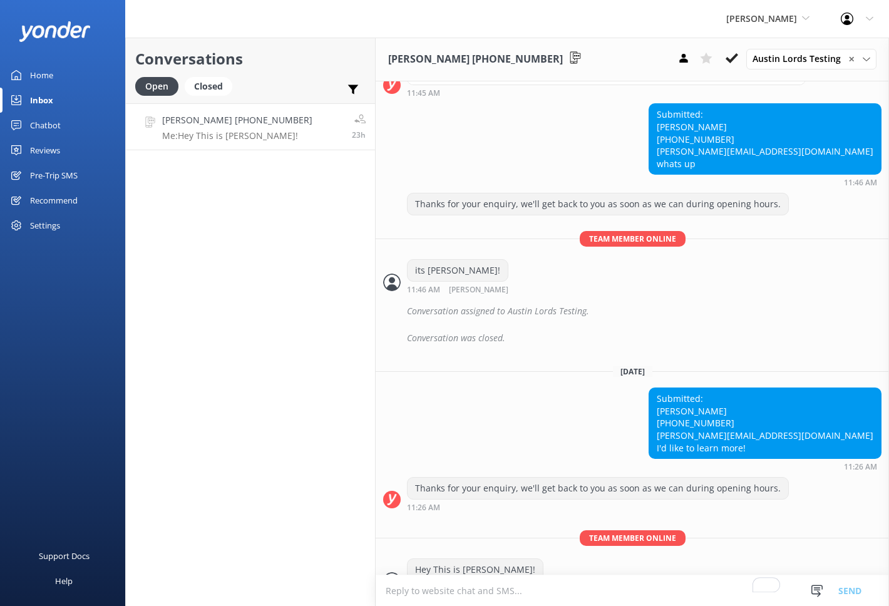
click at [41, 145] on div "Reviews" at bounding box center [45, 150] width 30 height 25
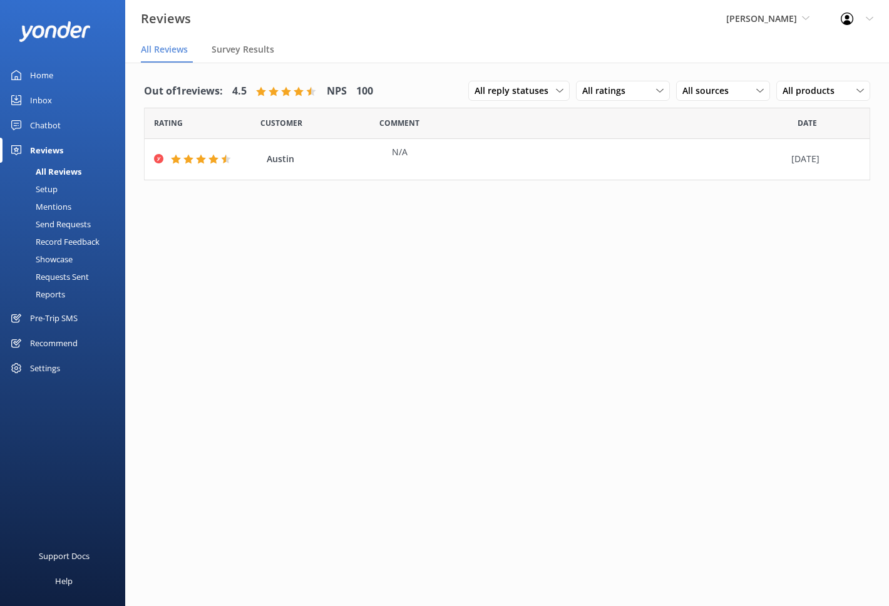
click at [60, 205] on div "Mentions" at bounding box center [40, 207] width 64 height 18
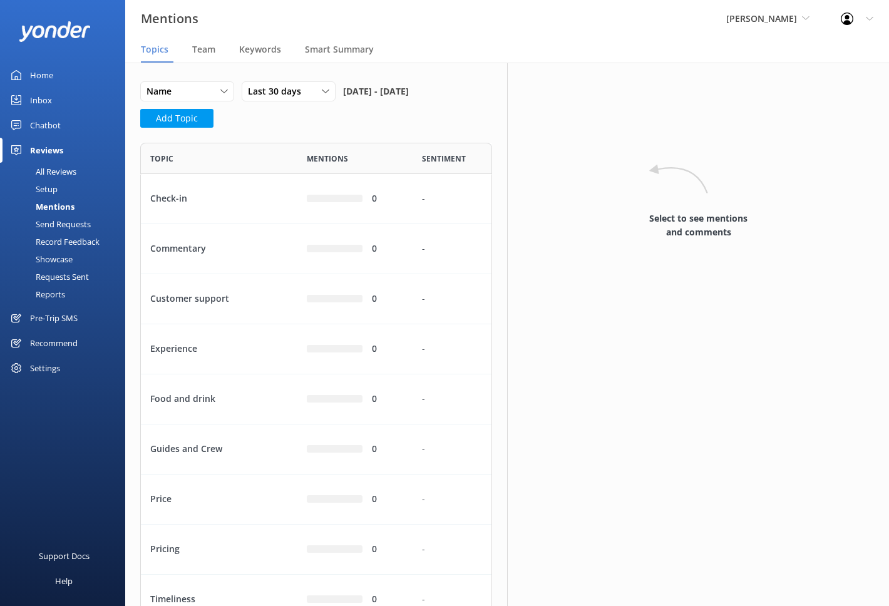
scroll to position [533, 352]
click at [62, 226] on div "Send Requests" at bounding box center [49, 224] width 83 height 18
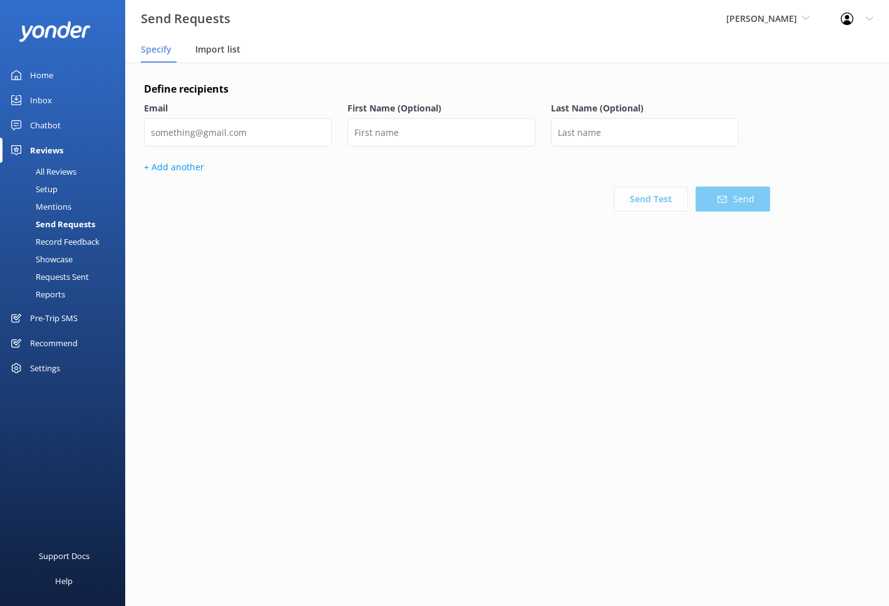
click at [217, 44] on span "Import list" at bounding box center [217, 49] width 45 height 13
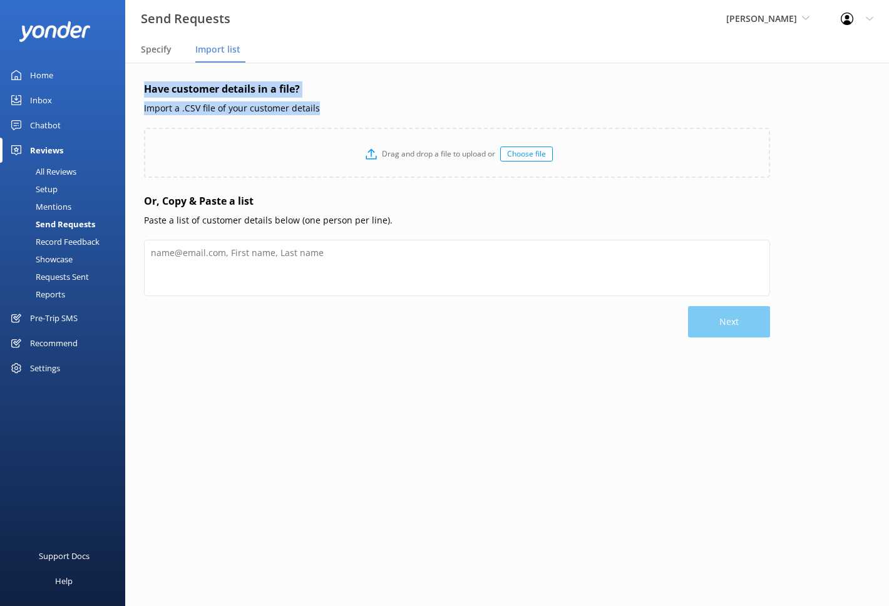
drag, startPoint x: 322, startPoint y: 104, endPoint x: 145, endPoint y: 80, distance: 178.1
click at [145, 80] on div "Have customer details in a file? Import a .CSV file of your customer details Dr…" at bounding box center [507, 247] width 764 height 369
click at [180, 72] on div "Have customer details in a file? Import a .CSV file of your customer details Dr…" at bounding box center [507, 247] width 764 height 369
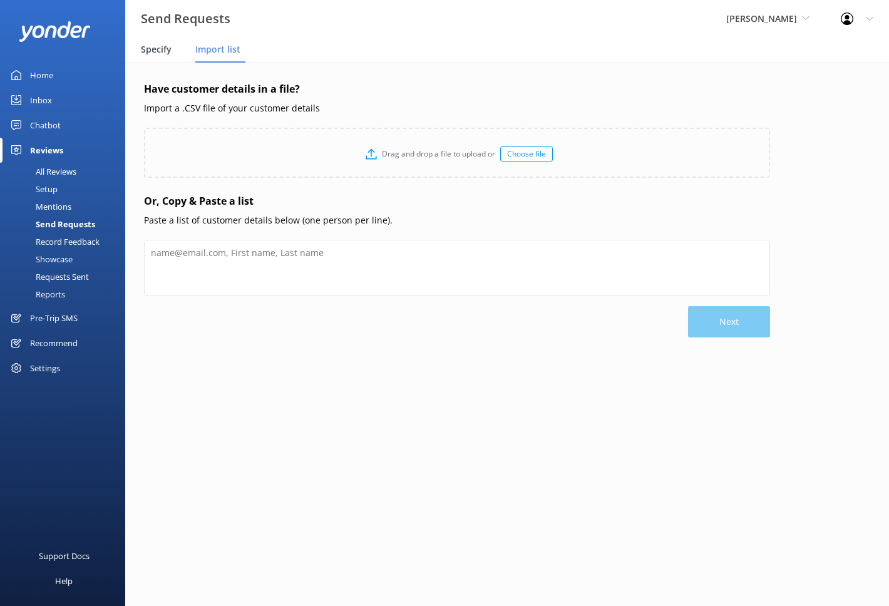
click at [171, 53] on div "Specify" at bounding box center [159, 50] width 36 height 25
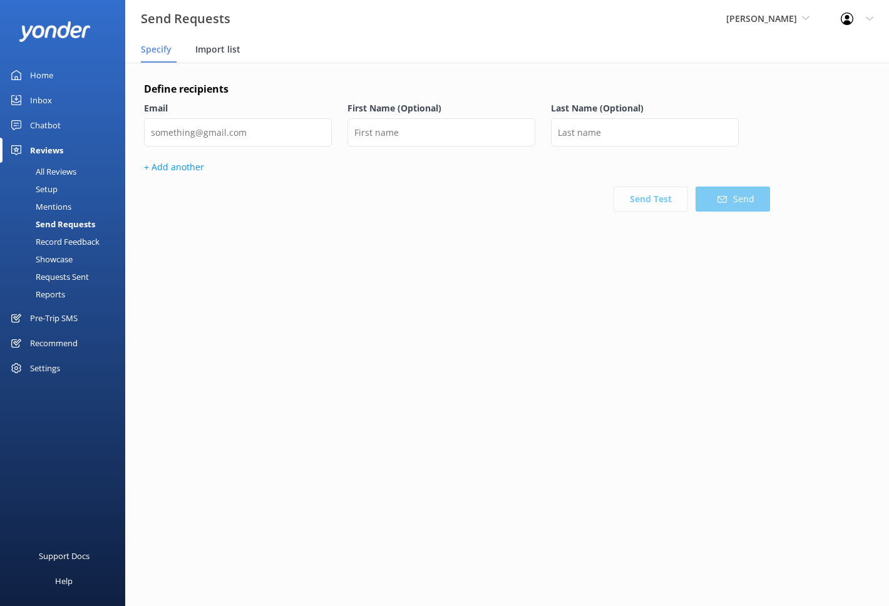
click at [220, 56] on div "Import list" at bounding box center [220, 50] width 50 height 25
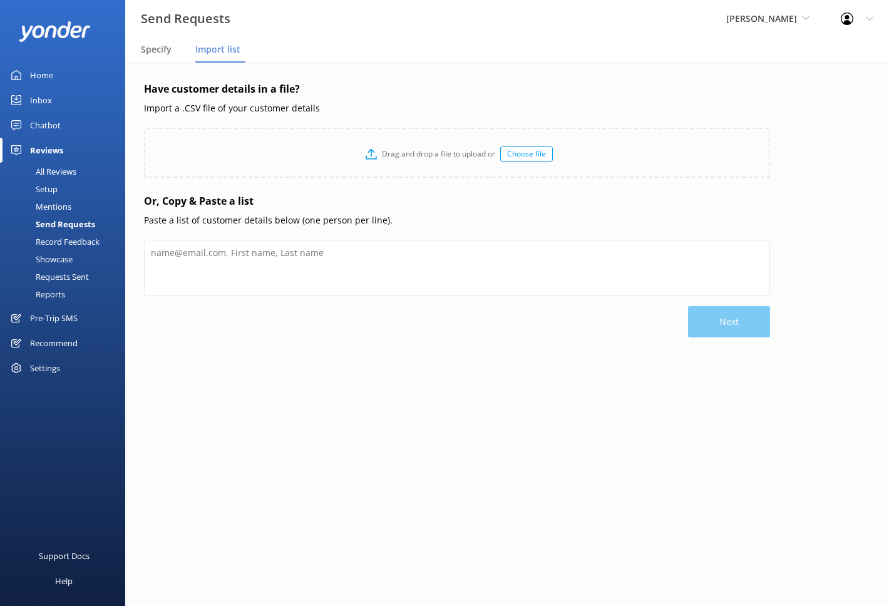
click at [39, 105] on div "Inbox" at bounding box center [41, 100] width 22 height 25
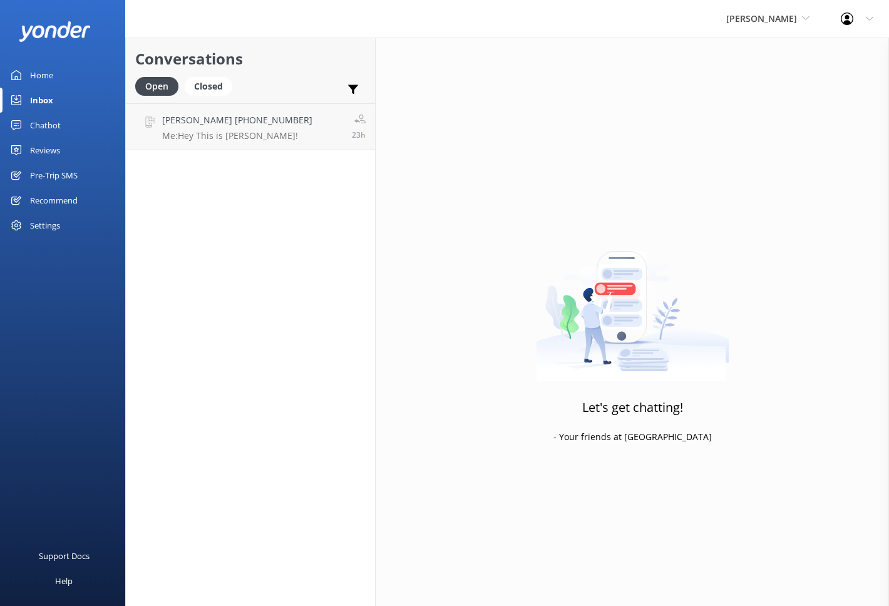
click at [44, 120] on div "Chatbot" at bounding box center [45, 125] width 31 height 25
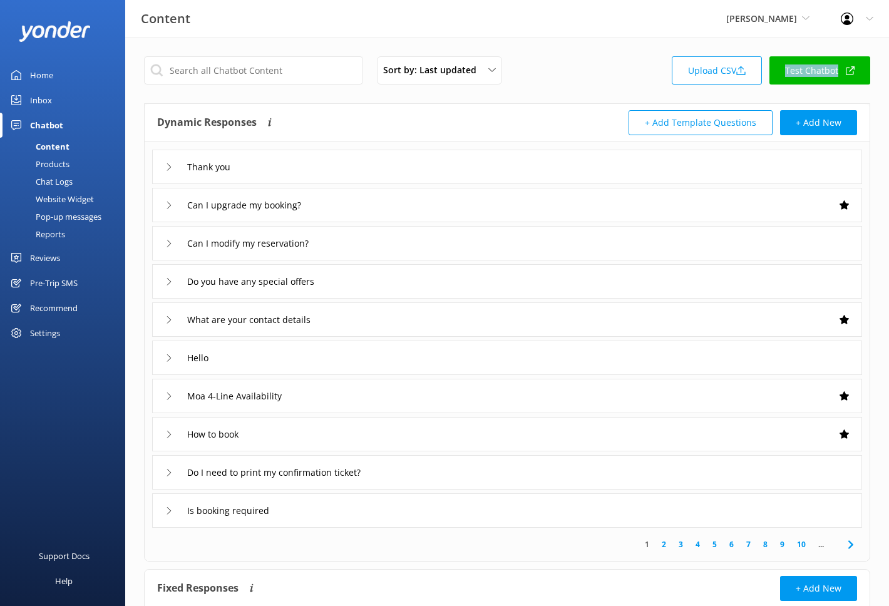
click at [42, 101] on div "Inbox" at bounding box center [41, 100] width 22 height 25
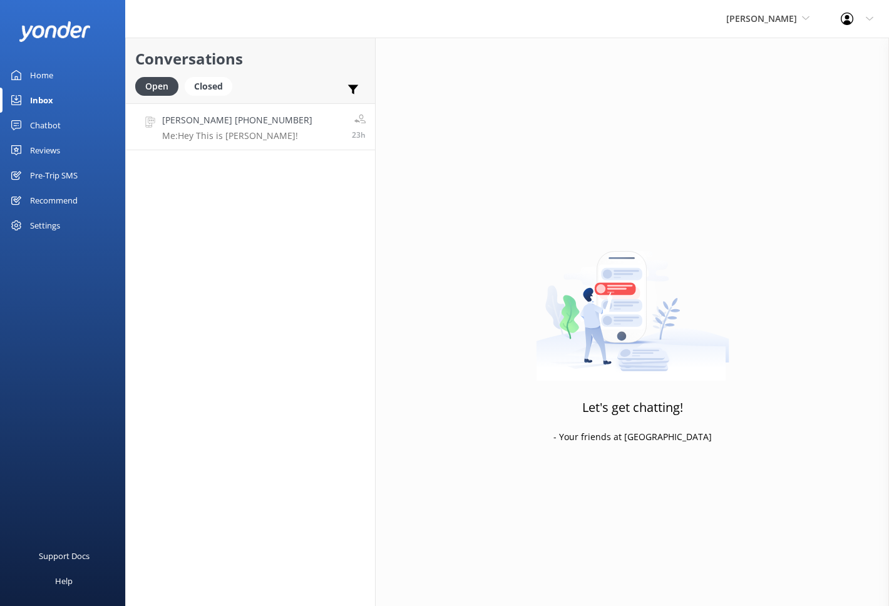
click at [307, 127] on link "[PERSON_NAME] [PHONE_NUMBER] Me: Hey This is [PERSON_NAME]! 23h" at bounding box center [250, 126] width 249 height 47
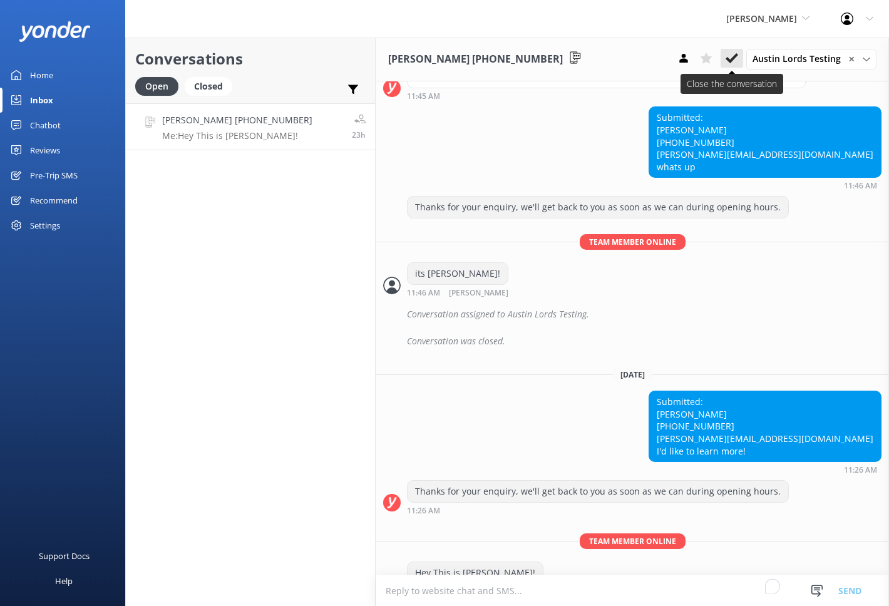
scroll to position [1147, 0]
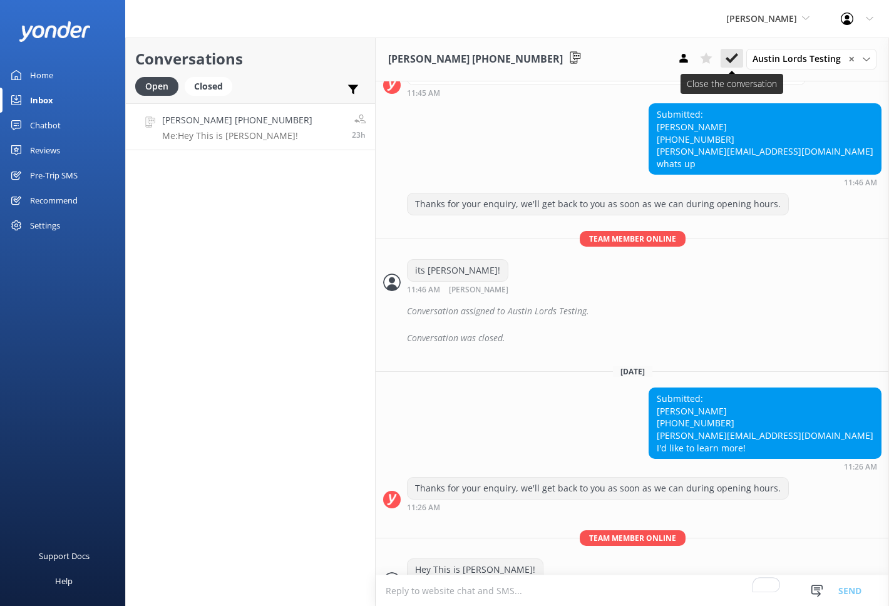
click at [735, 53] on icon at bounding box center [732, 58] width 13 height 13
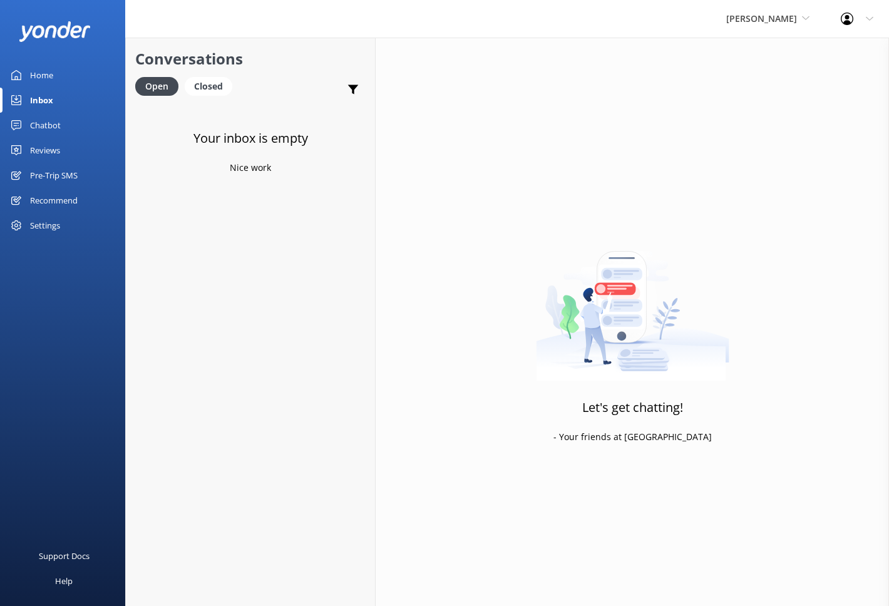
click at [285, 228] on div "Your inbox is empty Nice work" at bounding box center [250, 406] width 249 height 606
click at [55, 129] on div "Chatbot" at bounding box center [45, 125] width 31 height 25
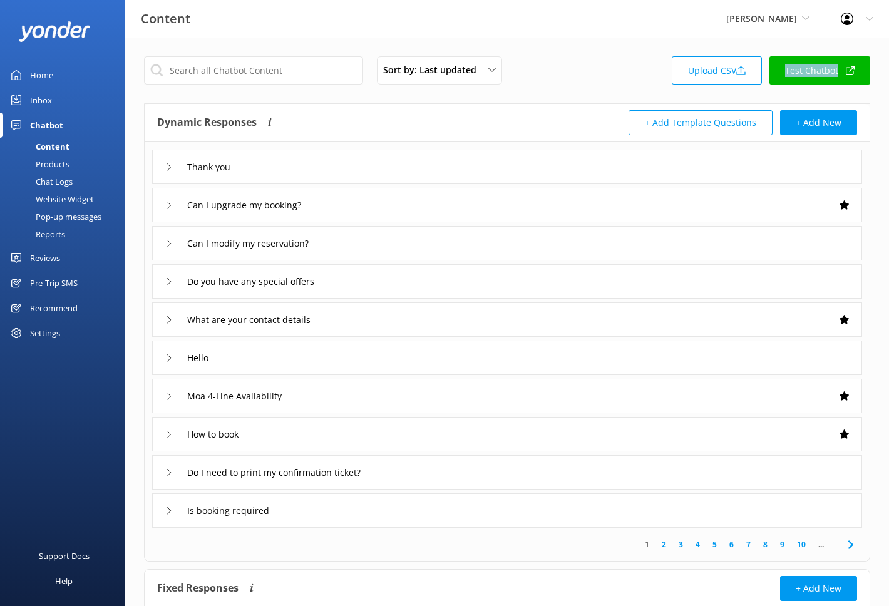
click at [59, 279] on div "Pre-Trip SMS" at bounding box center [54, 282] width 48 height 25
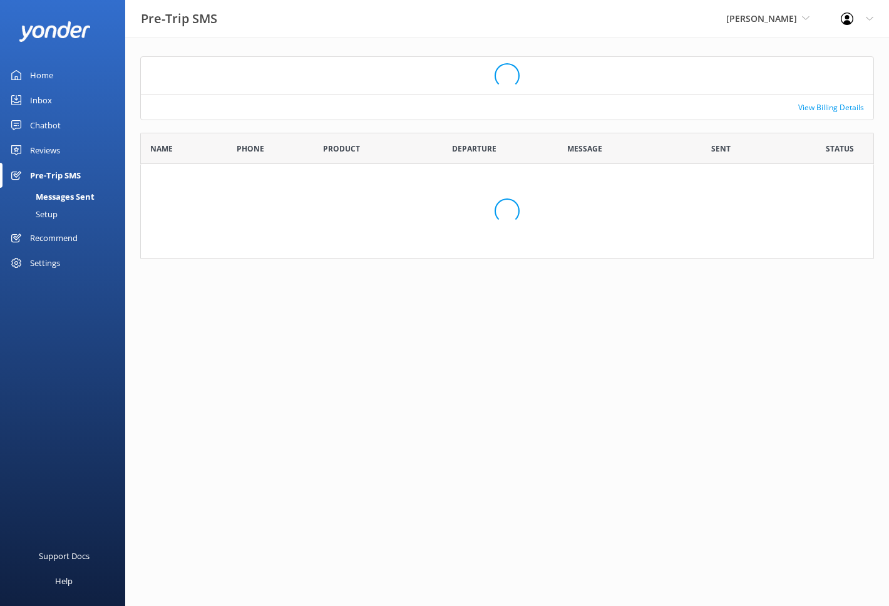
scroll to position [109, 734]
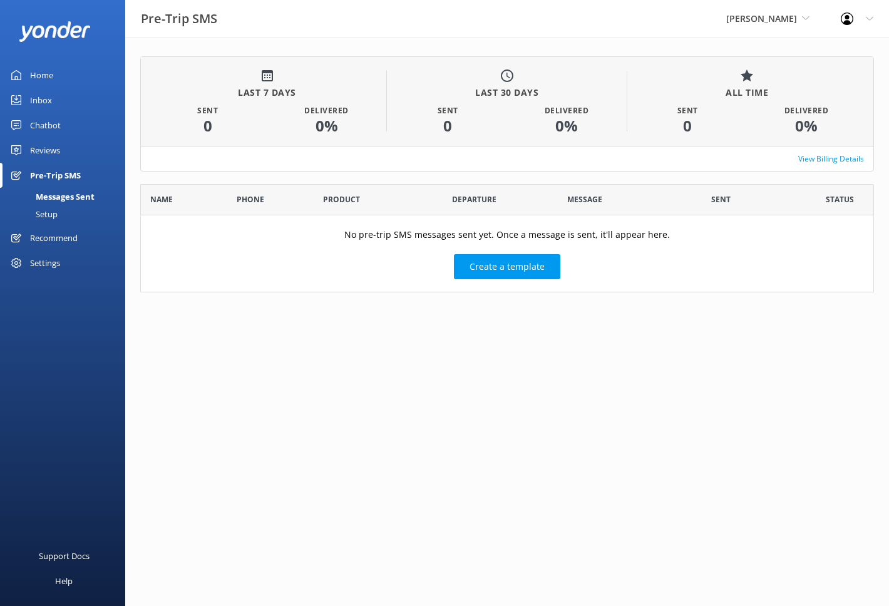
click at [43, 104] on div "Inbox" at bounding box center [41, 100] width 22 height 25
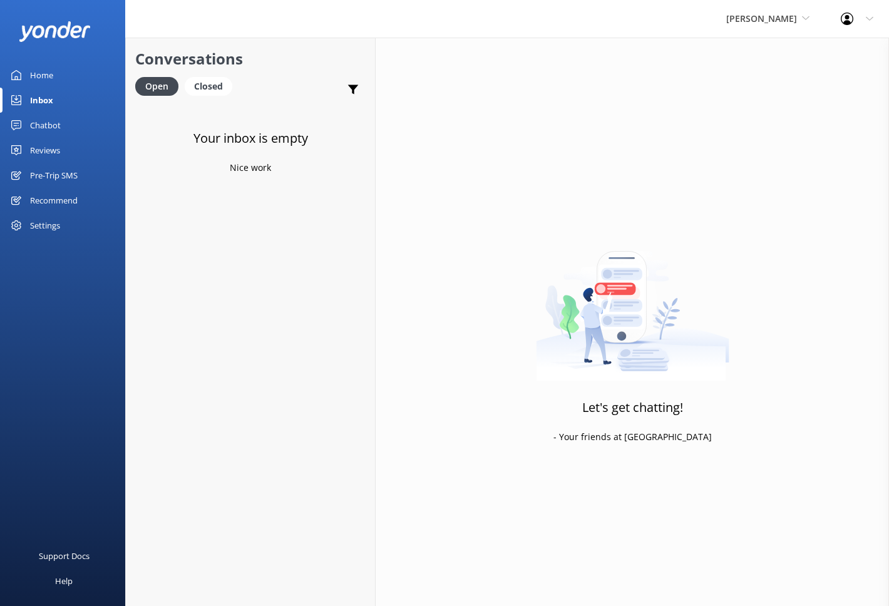
click at [51, 73] on div "Home" at bounding box center [41, 75] width 23 height 25
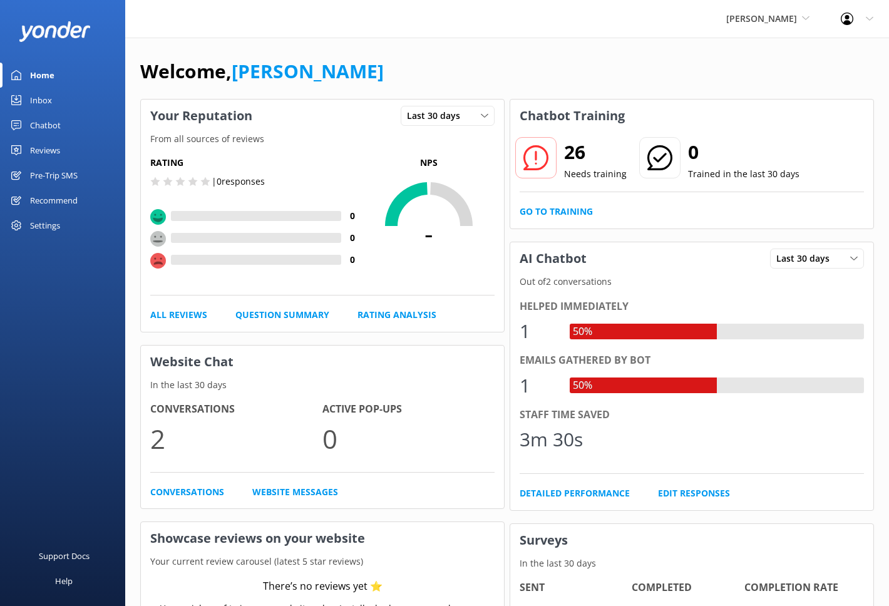
click at [627, 80] on div "Welcome, Danny" at bounding box center [507, 77] width 734 height 43
